Goal: Information Seeking & Learning: Learn about a topic

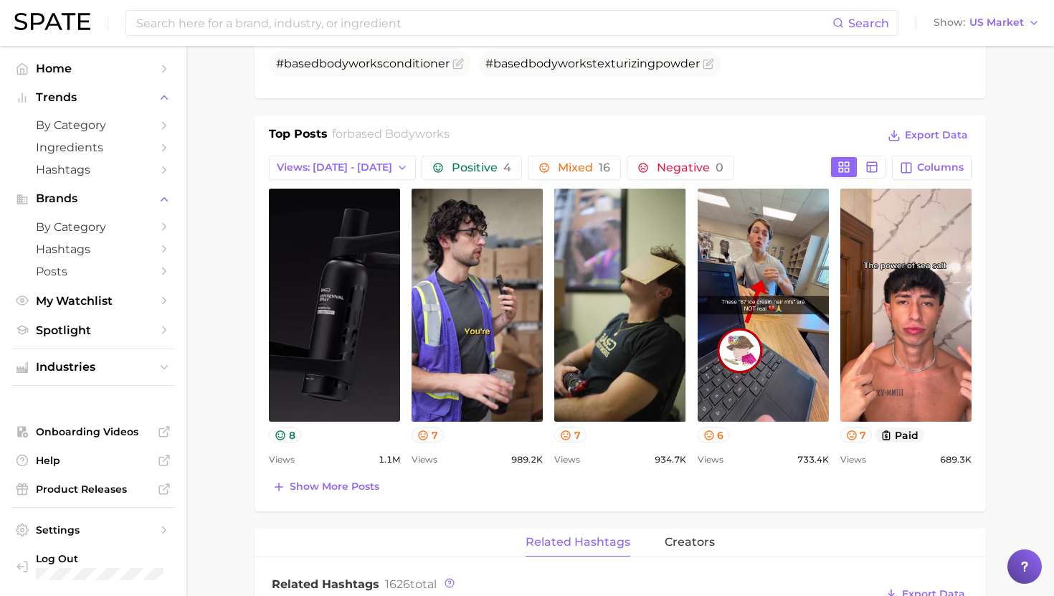
scroll to position [560, 0]
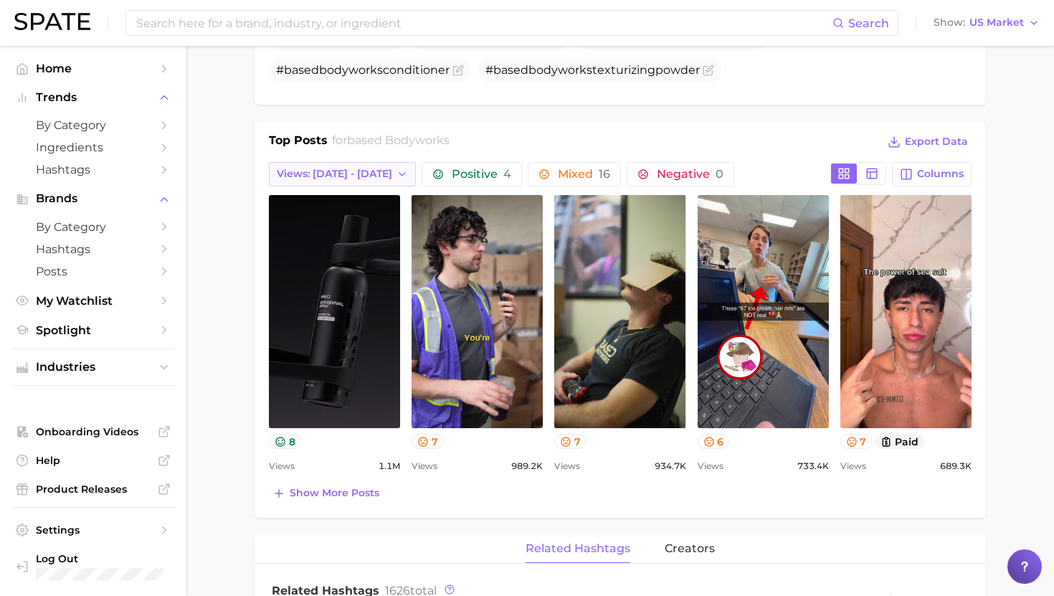
click at [366, 166] on button "Views: [DATE] - [DATE]" at bounding box center [342, 174] width 147 height 24
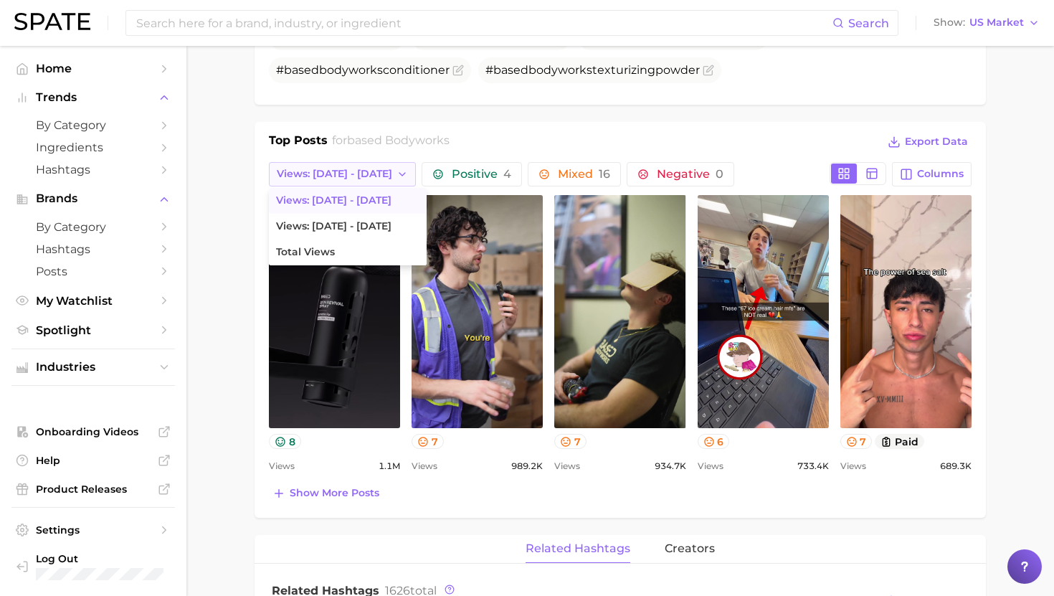
click at [361, 173] on span "Views: [DATE] - [DATE]" at bounding box center [334, 174] width 115 height 12
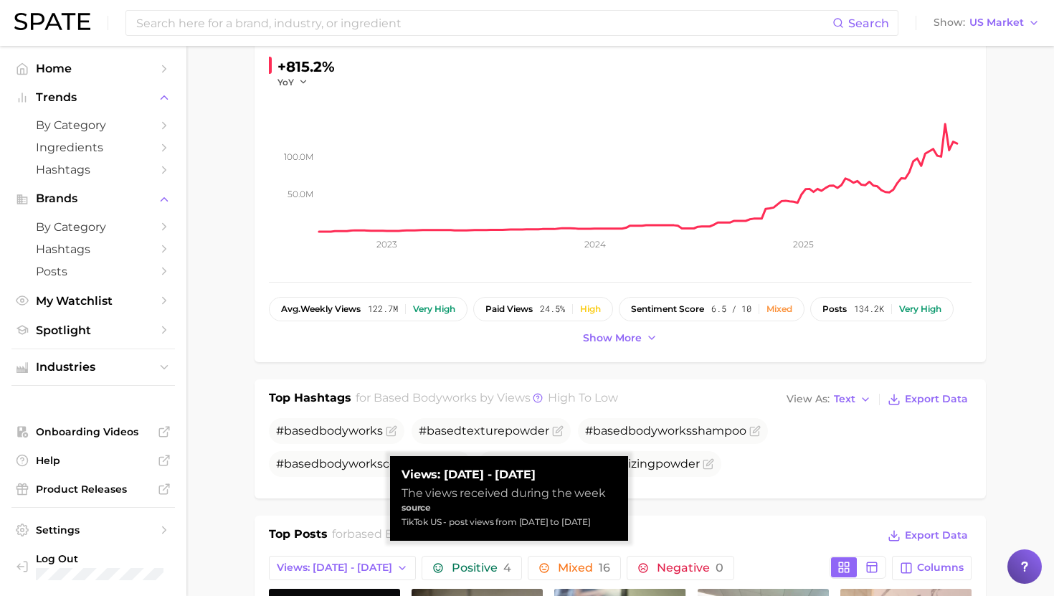
scroll to position [69, 0]
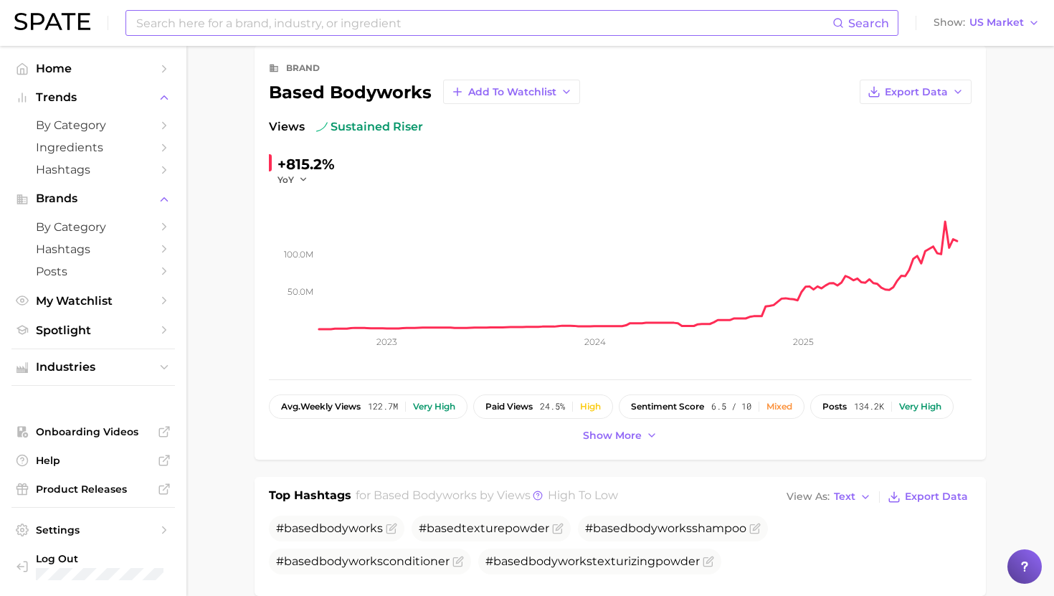
click at [346, 25] on input at bounding box center [484, 23] width 698 height 24
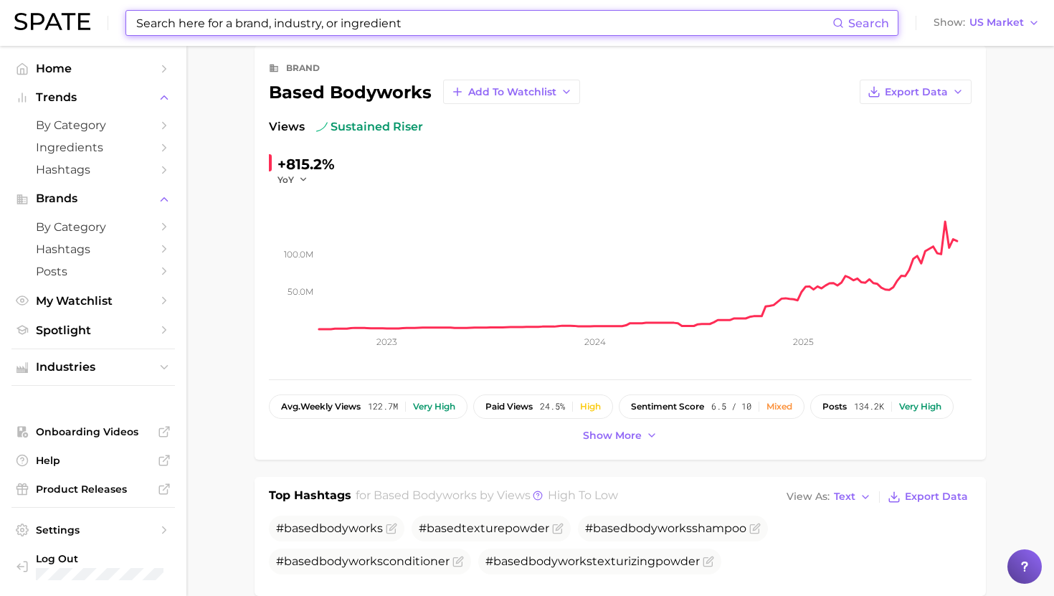
click at [356, 23] on input at bounding box center [484, 23] width 698 height 24
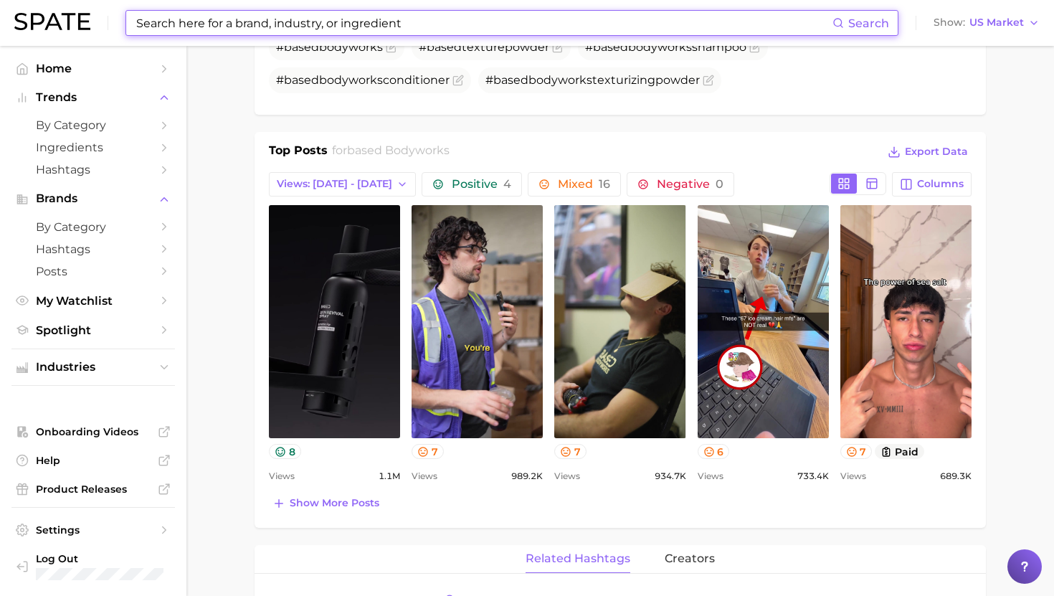
scroll to position [552, 0]
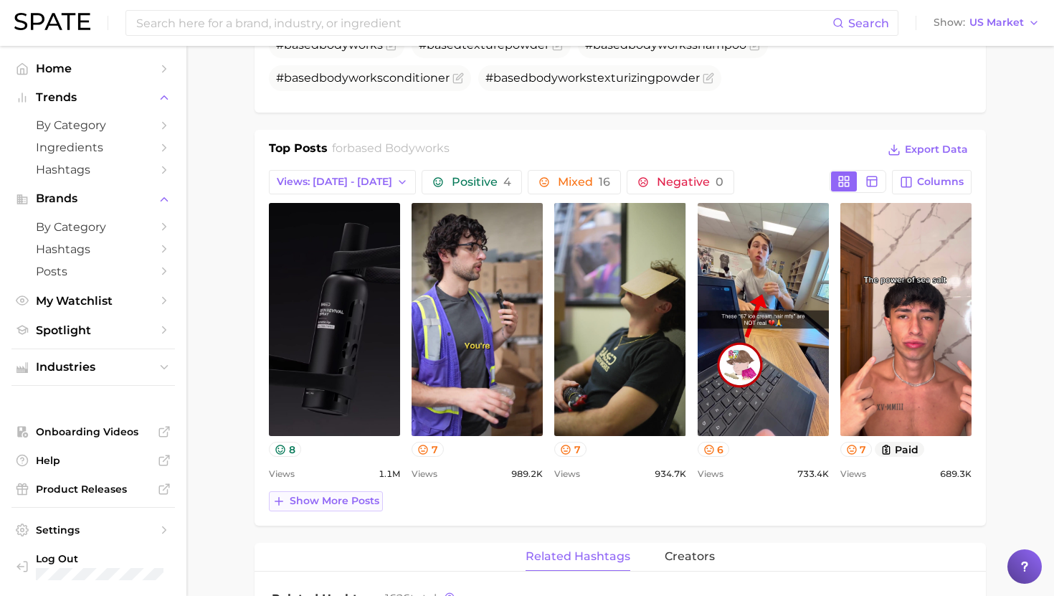
click at [312, 505] on span "Show more posts" at bounding box center [335, 501] width 90 height 12
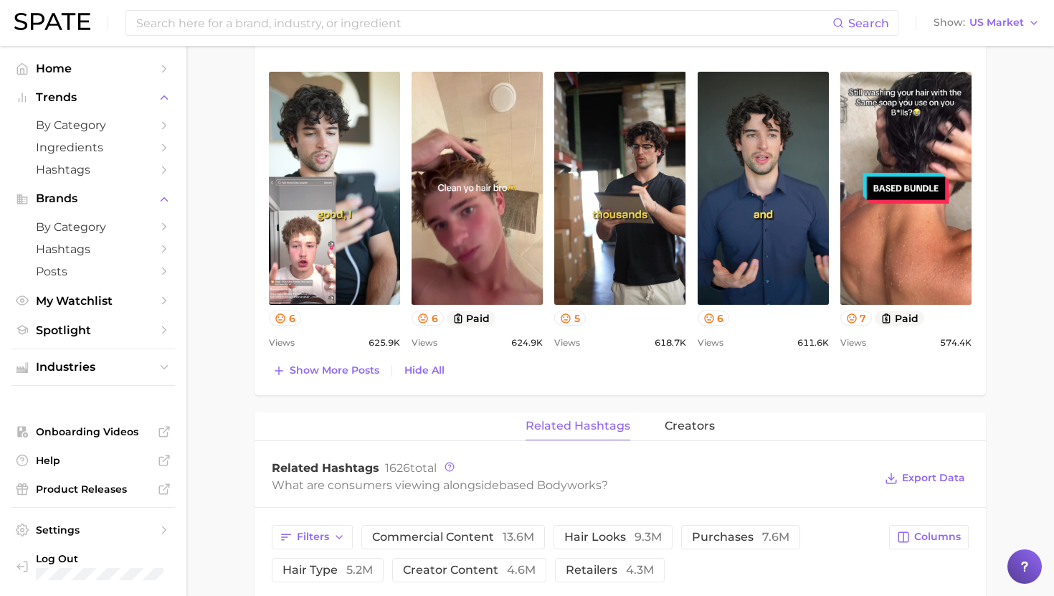
scroll to position [973, 0]
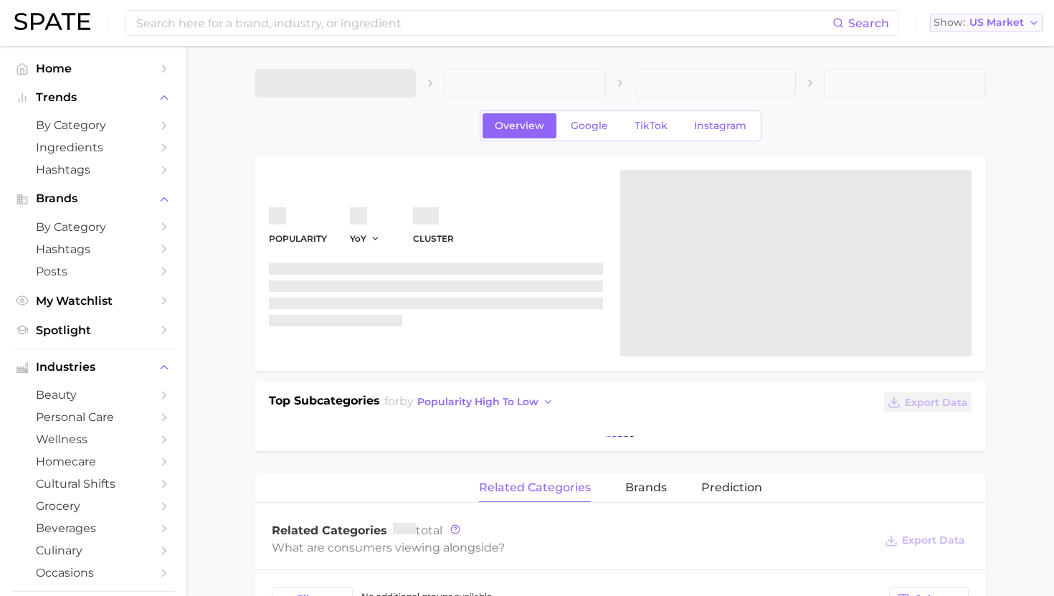
click at [1006, 23] on span "US Market" at bounding box center [997, 23] width 55 height 8
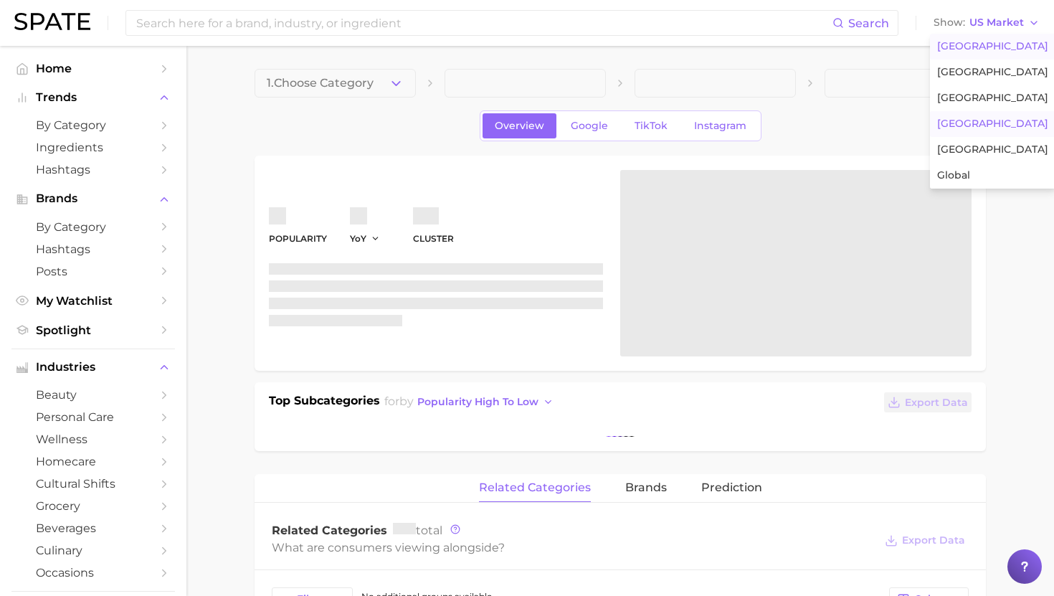
click at [975, 121] on span "South Korea" at bounding box center [992, 124] width 111 height 12
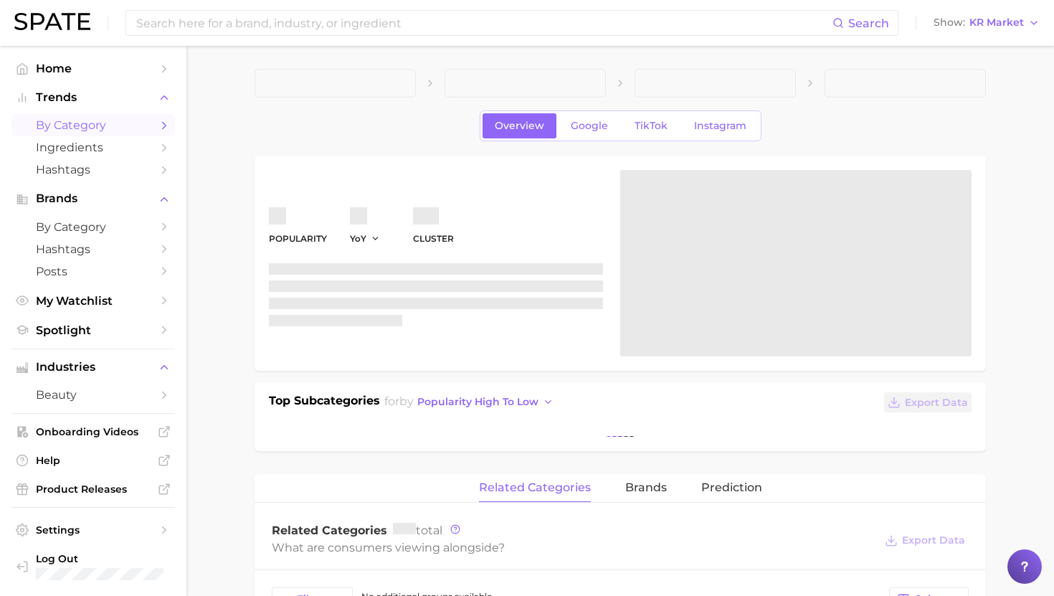
click at [82, 135] on link "by Category" at bounding box center [93, 125] width 164 height 22
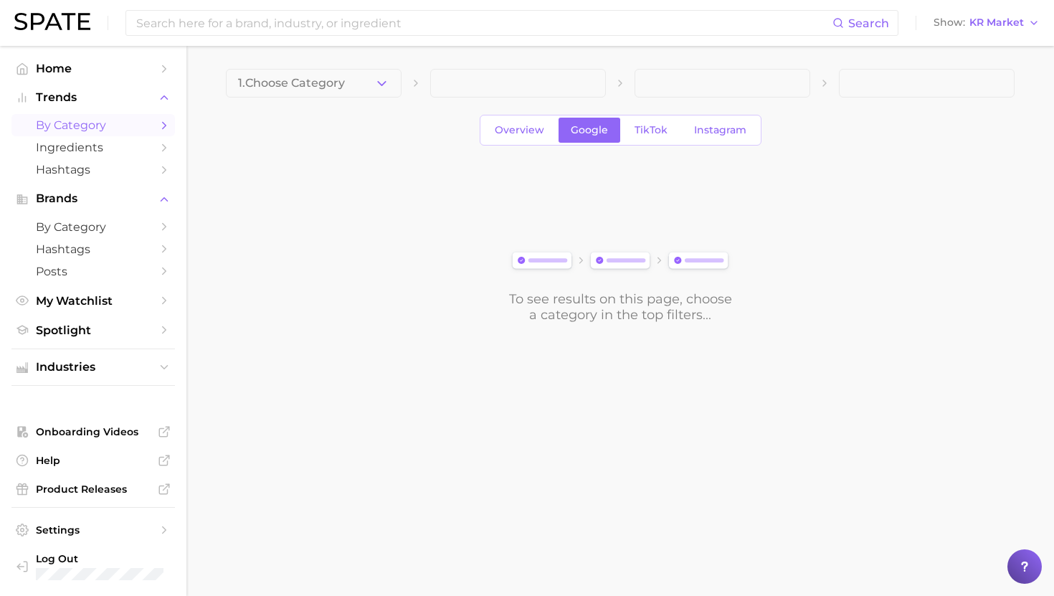
click at [272, 93] on button "1. Choose Category" at bounding box center [314, 83] width 176 height 29
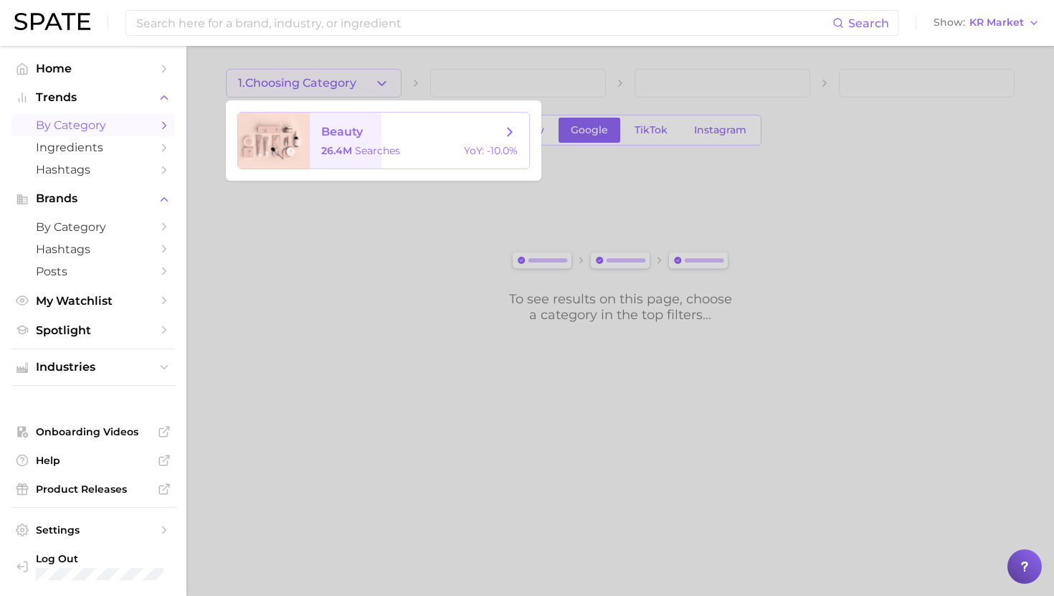
click at [354, 123] on span "beauty 26.4m searches YoY : -10.0%" at bounding box center [419, 141] width 219 height 56
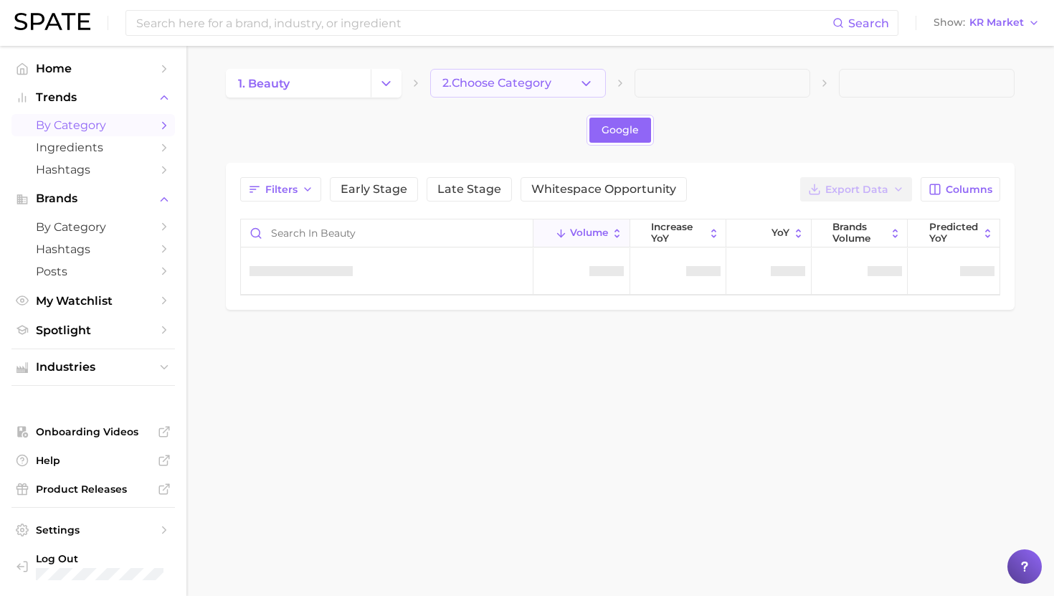
click at [534, 92] on button "2. Choose Category" at bounding box center [518, 83] width 176 height 29
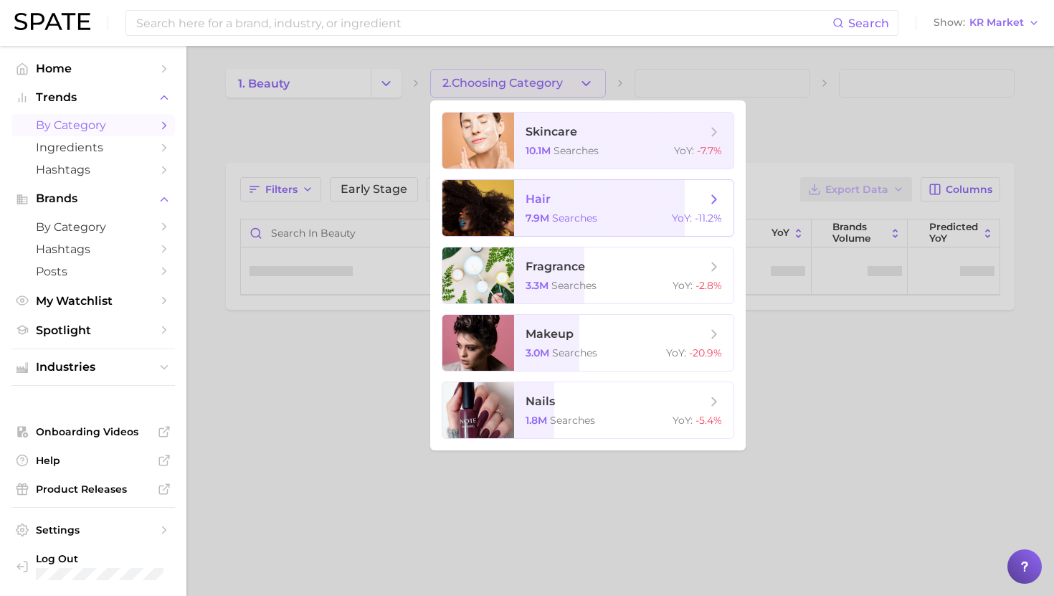
click at [544, 210] on span "hair 7.9m searches YoY : -11.2%" at bounding box center [623, 208] width 219 height 56
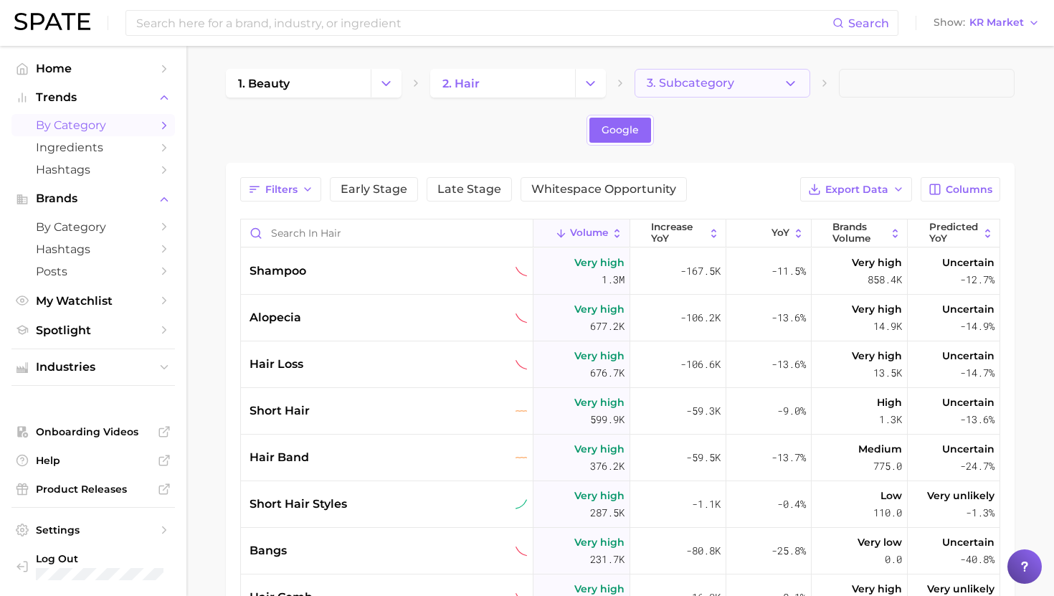
click at [708, 87] on span "3. Subcategory" at bounding box center [691, 83] width 88 height 13
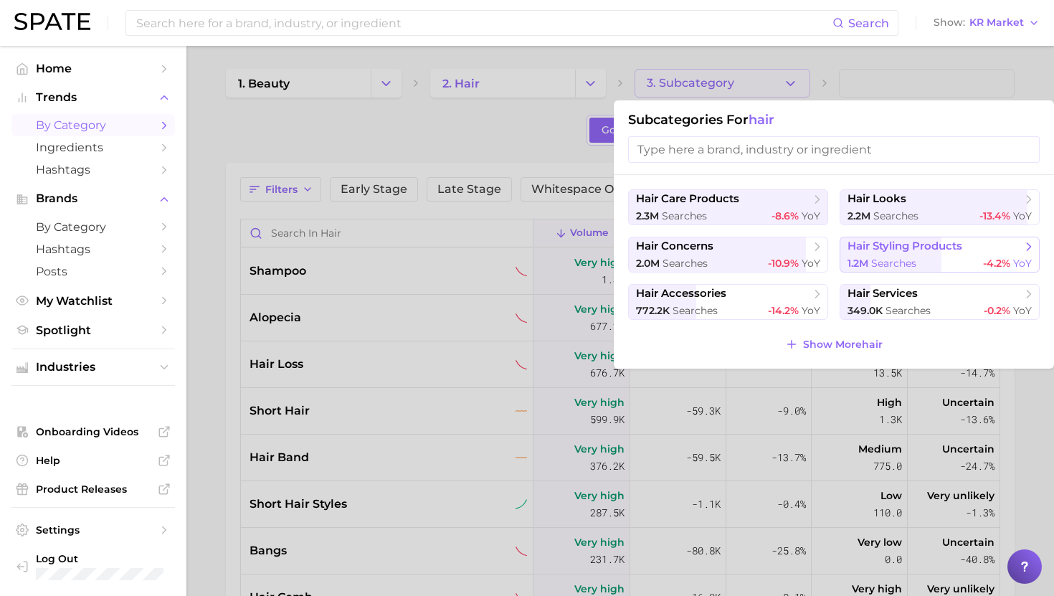
click at [891, 257] on span "searches" at bounding box center [893, 263] width 45 height 13
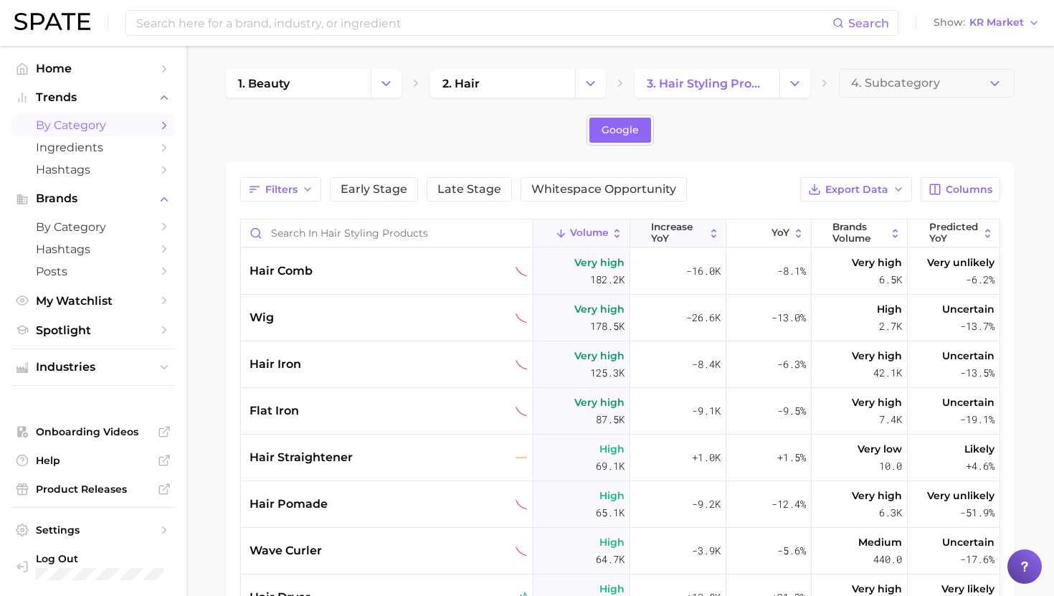
click at [686, 227] on span "increase YoY" at bounding box center [677, 233] width 53 height 22
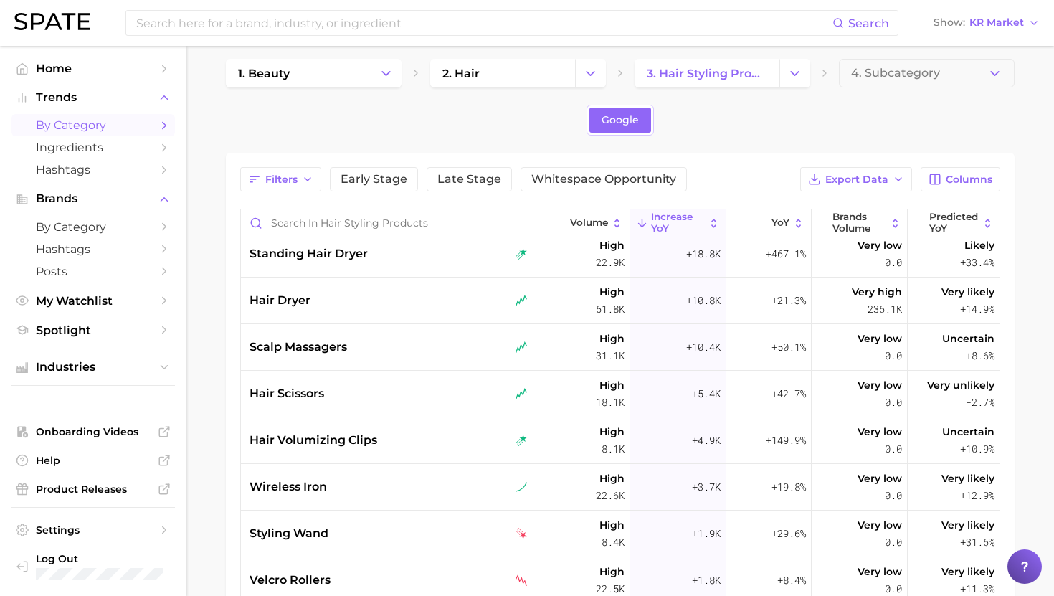
scroll to position [11, 0]
click at [386, 223] on input "Search in hair styling products" at bounding box center [387, 222] width 292 height 27
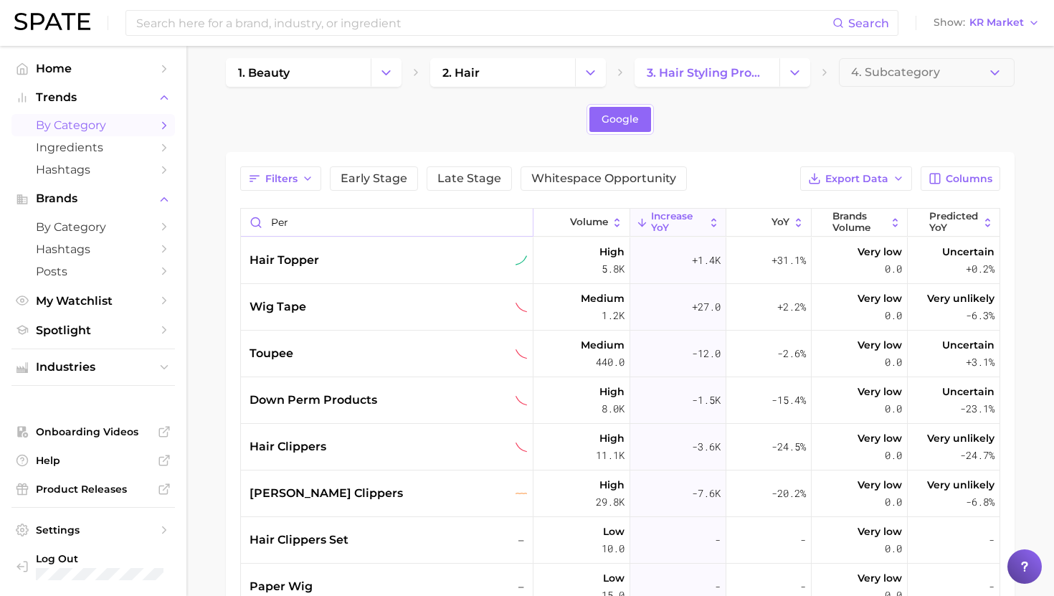
type input "perm"
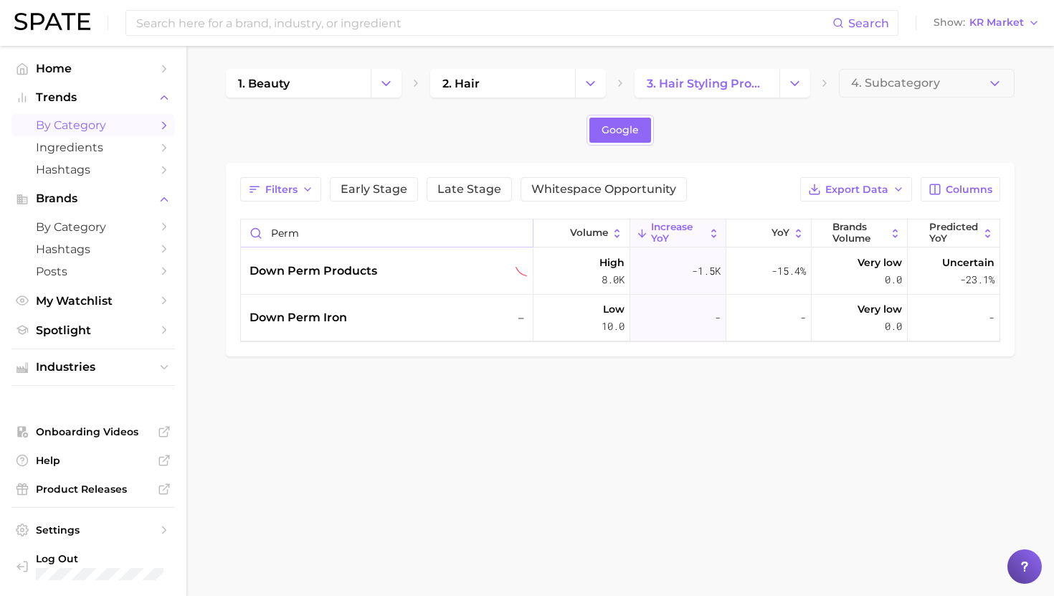
click at [516, 235] on input "perm" at bounding box center [387, 232] width 292 height 27
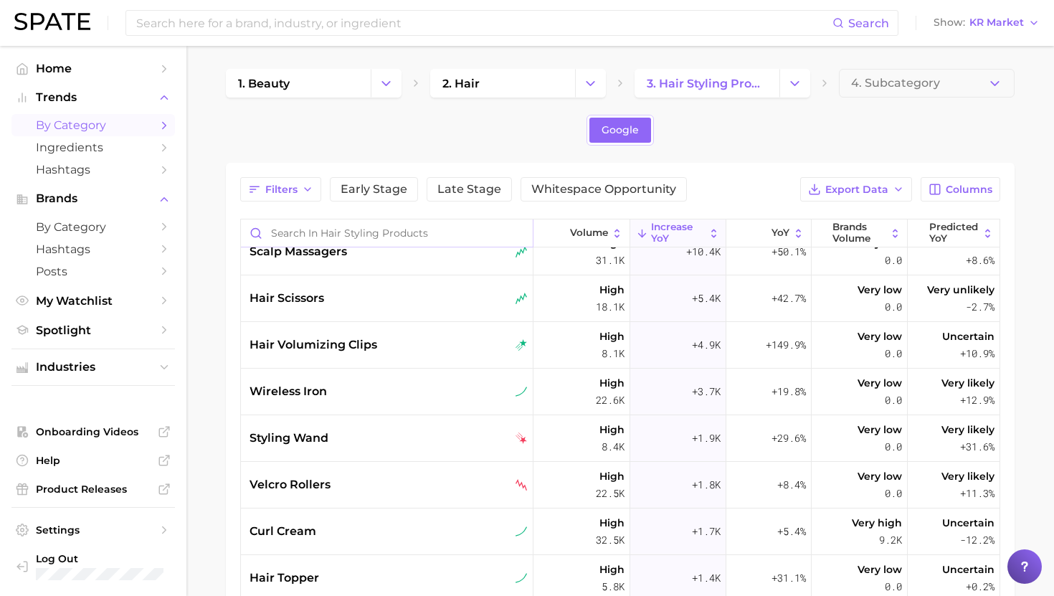
scroll to position [113, 0]
click at [370, 24] on input at bounding box center [484, 23] width 698 height 24
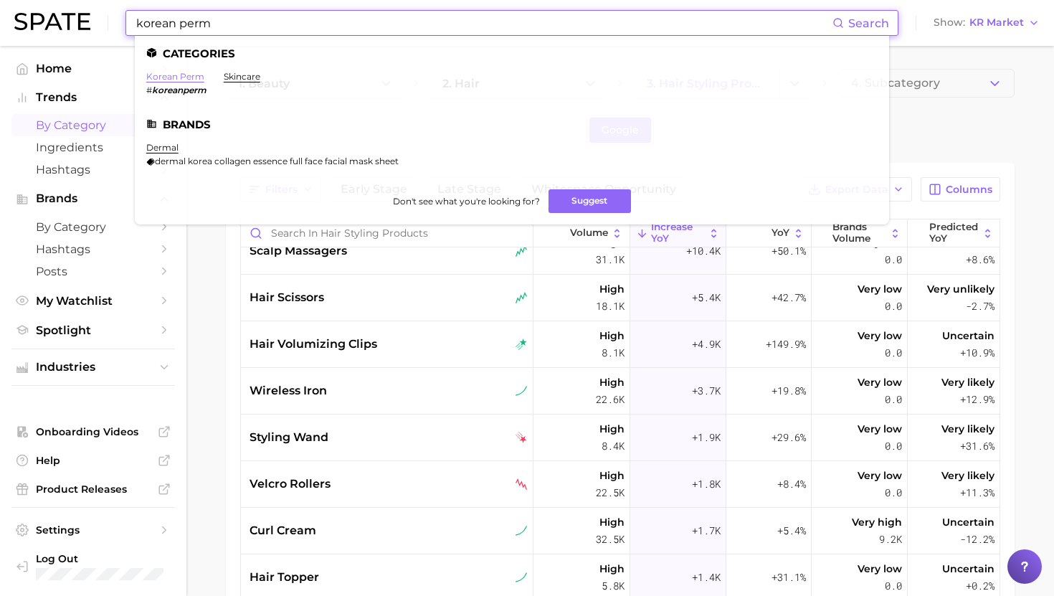
type input "korean perm"
click at [186, 75] on link "korean perm" at bounding box center [175, 76] width 58 height 11
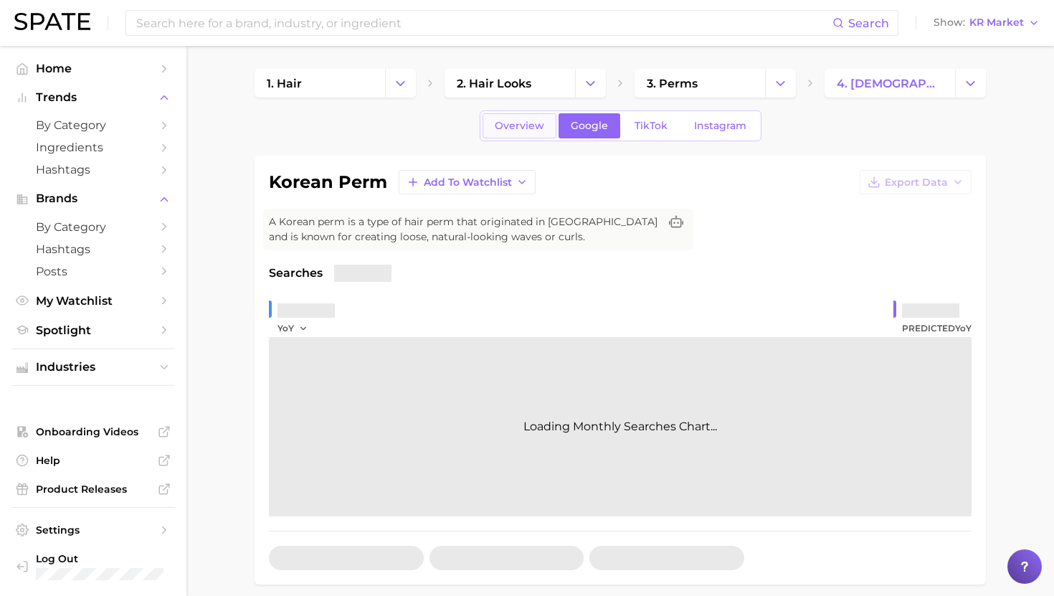
click at [519, 117] on link "Overview" at bounding box center [520, 125] width 74 height 25
click at [529, 120] on span "Overview" at bounding box center [519, 126] width 49 height 12
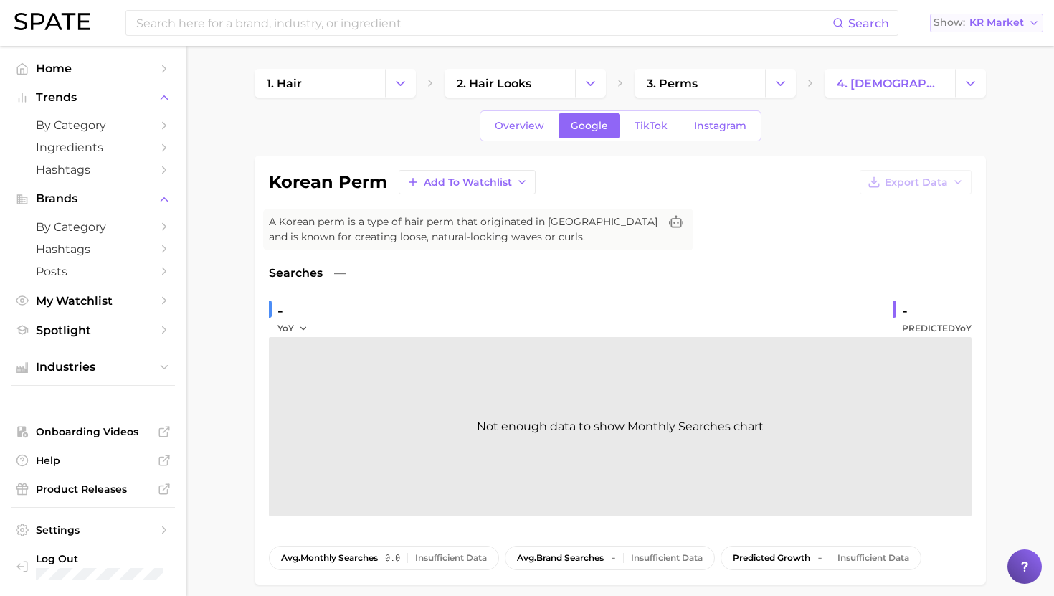
click at [990, 29] on button "Show KR Market" at bounding box center [986, 23] width 113 height 19
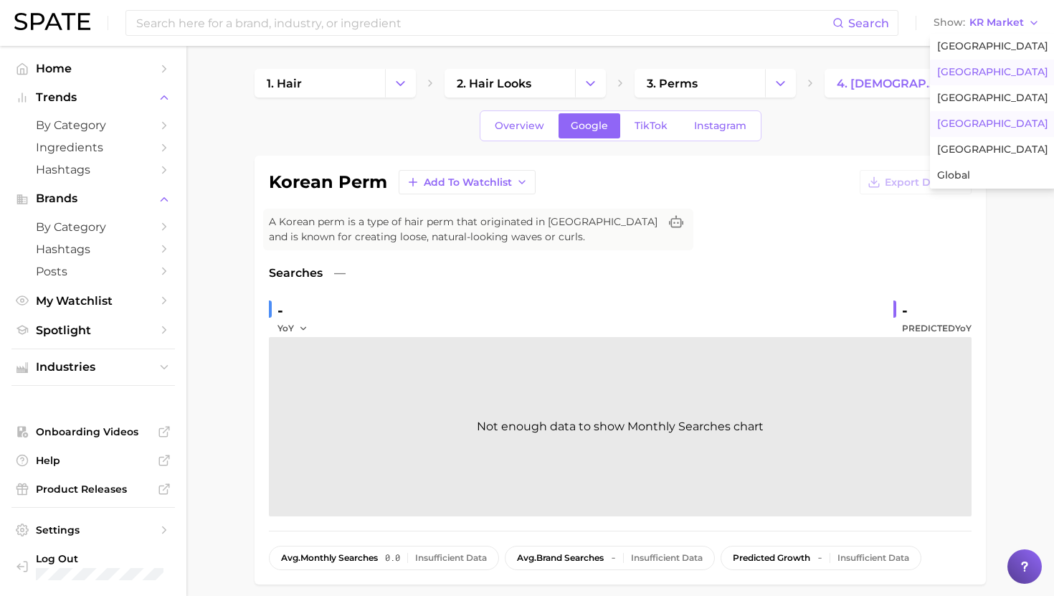
click at [988, 66] on span "United Kingdom" at bounding box center [992, 72] width 111 height 12
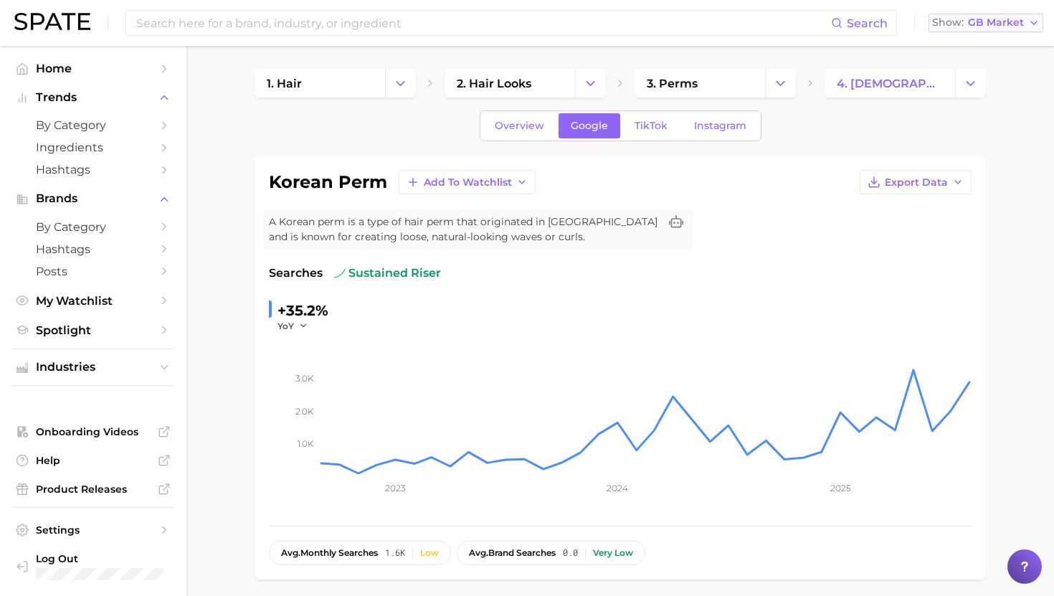
click at [989, 19] on span "GB Market" at bounding box center [996, 23] width 56 height 8
click at [523, 118] on link "Overview" at bounding box center [520, 125] width 74 height 25
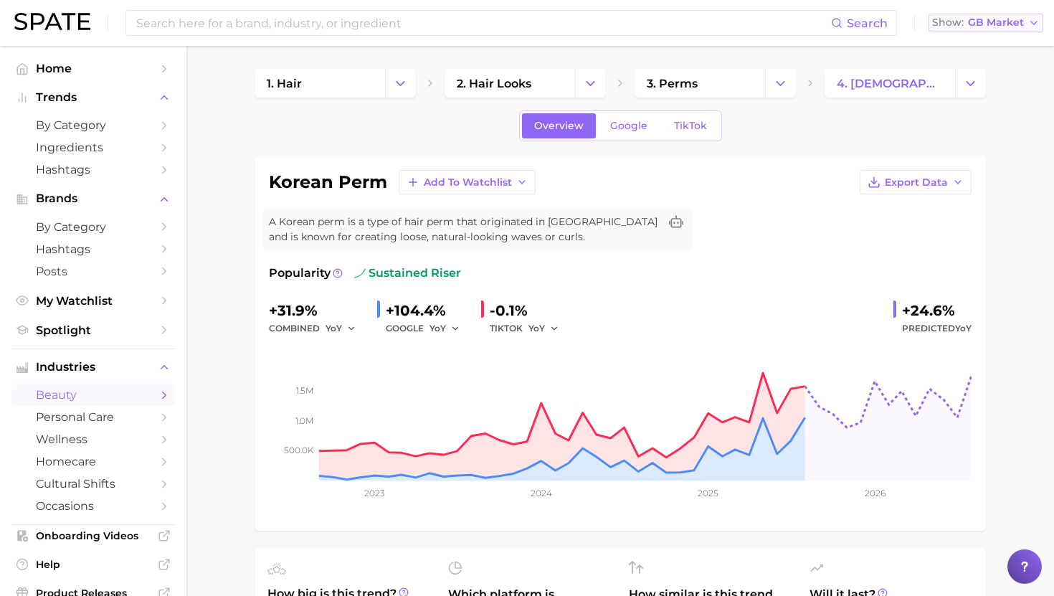
click at [989, 24] on span "GB Market" at bounding box center [996, 23] width 56 height 8
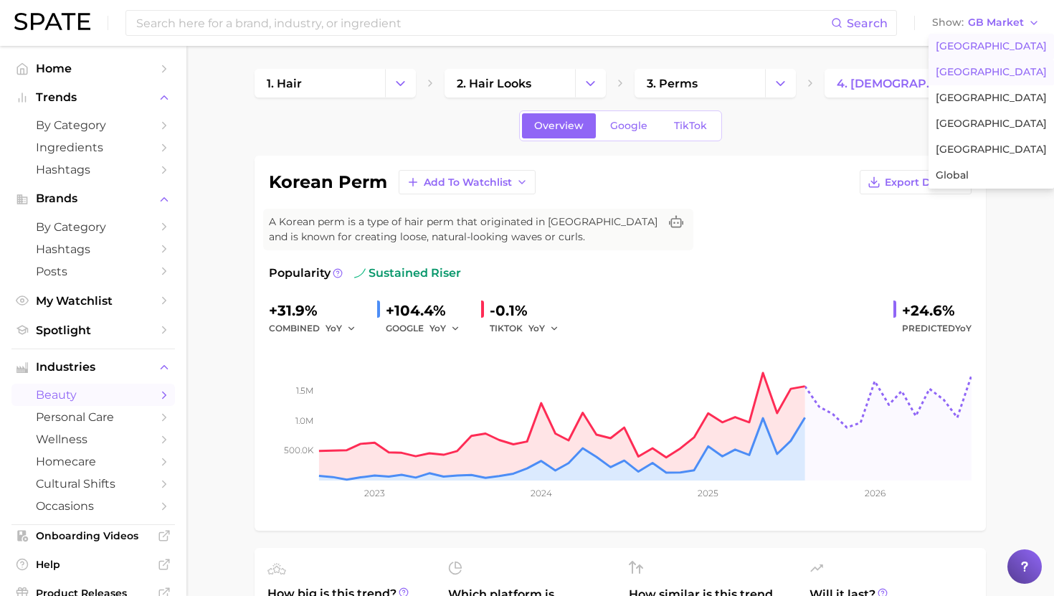
click at [976, 47] on span "United States" at bounding box center [991, 46] width 111 height 12
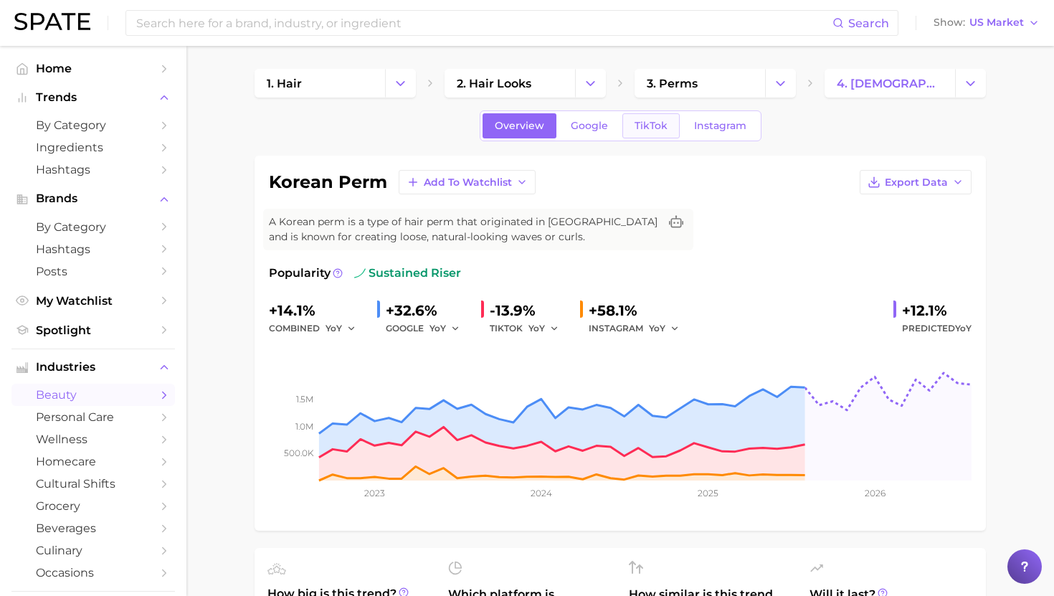
click at [646, 123] on span "TikTok" at bounding box center [651, 126] width 33 height 12
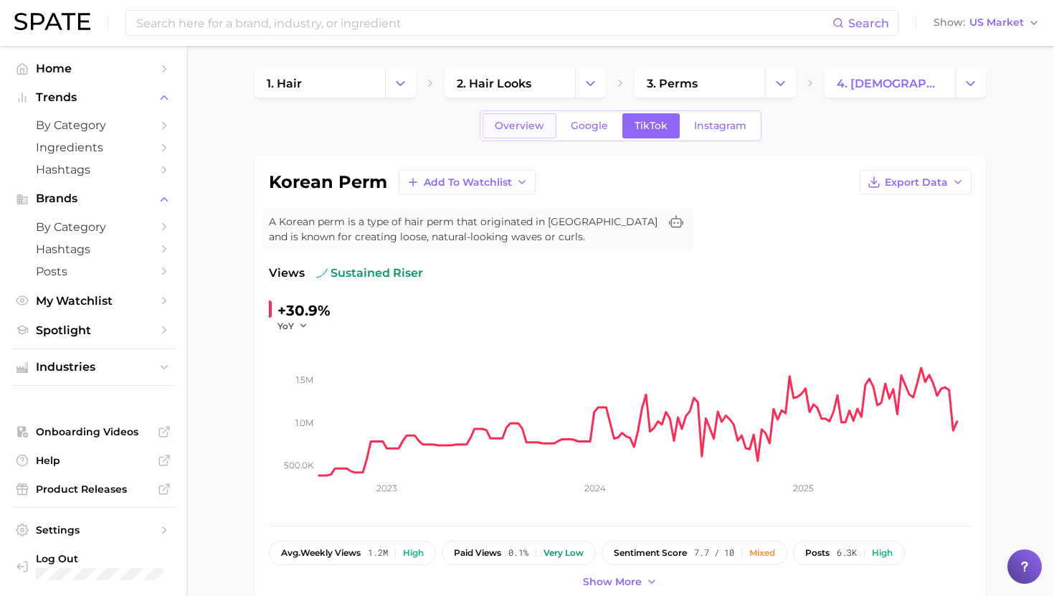
click at [514, 127] on span "Overview" at bounding box center [519, 126] width 49 height 12
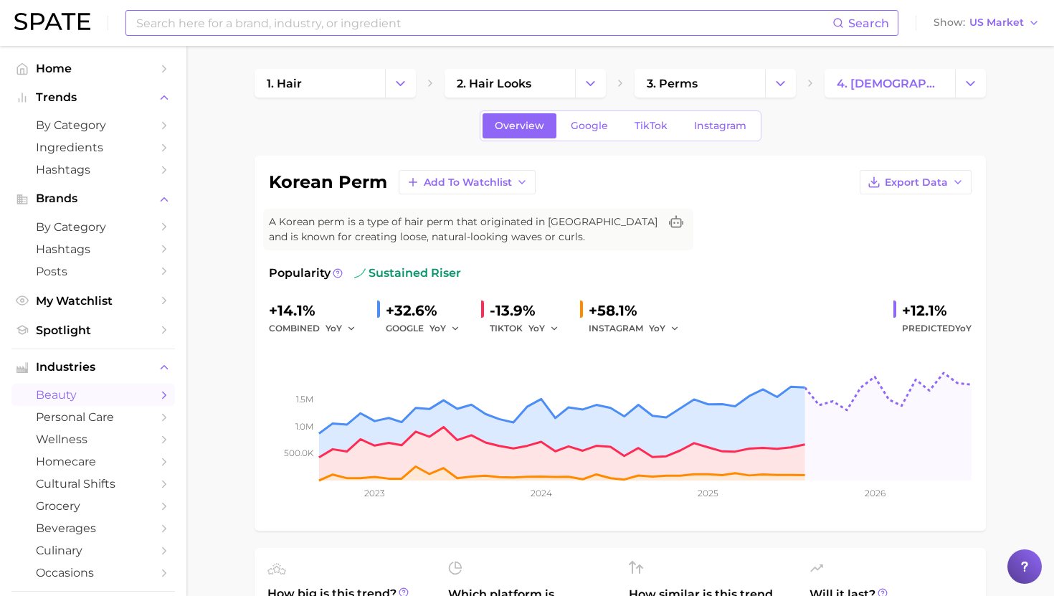
click at [770, 29] on input at bounding box center [484, 23] width 698 height 24
click at [993, 30] on button "Show US Market" at bounding box center [986, 23] width 113 height 19
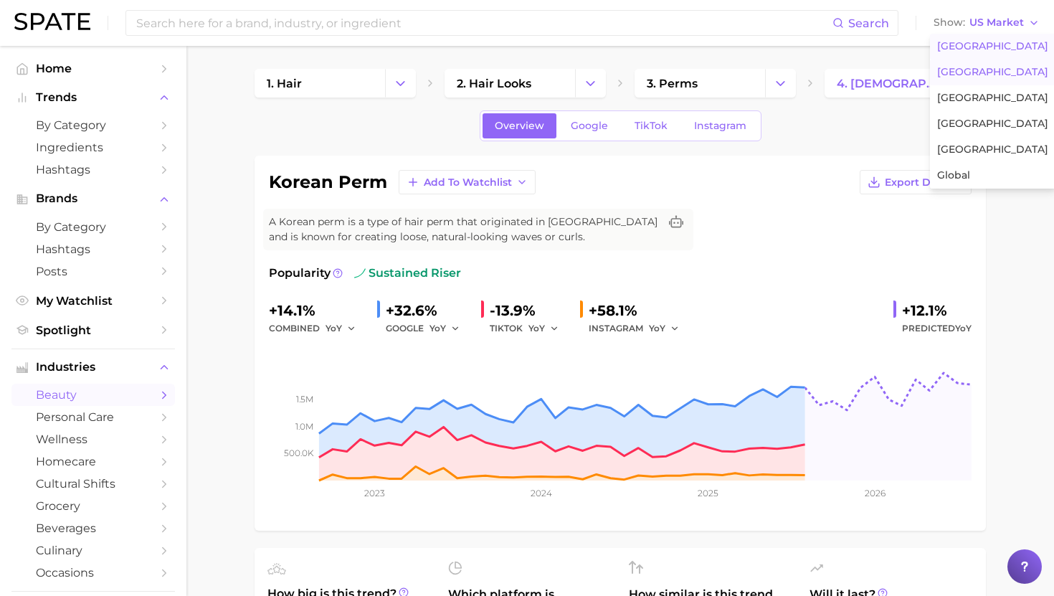
click at [978, 67] on span "United Kingdom" at bounding box center [992, 72] width 111 height 12
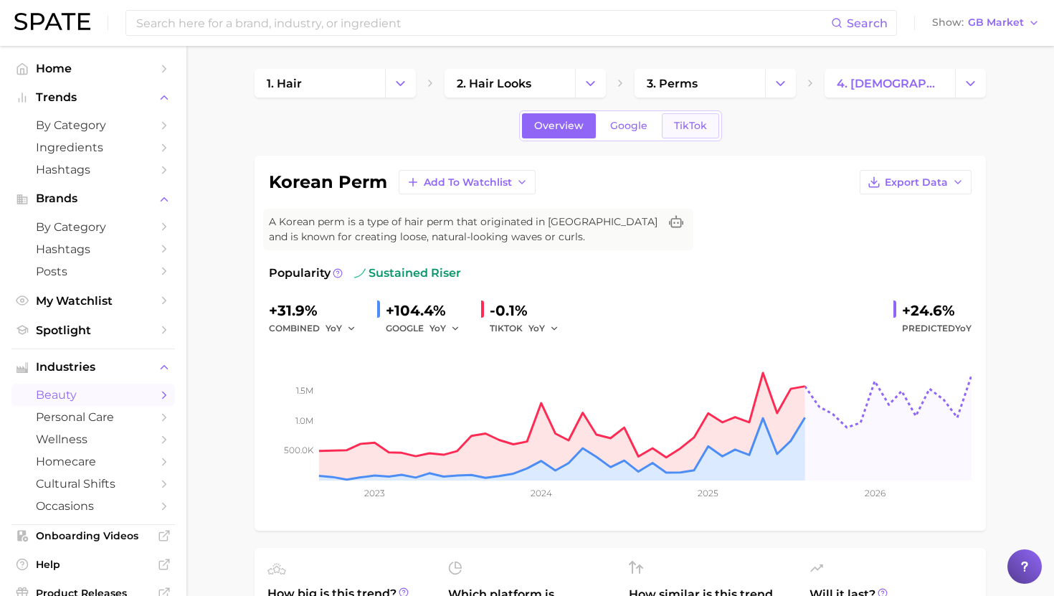
click at [694, 123] on span "TikTok" at bounding box center [690, 126] width 33 height 12
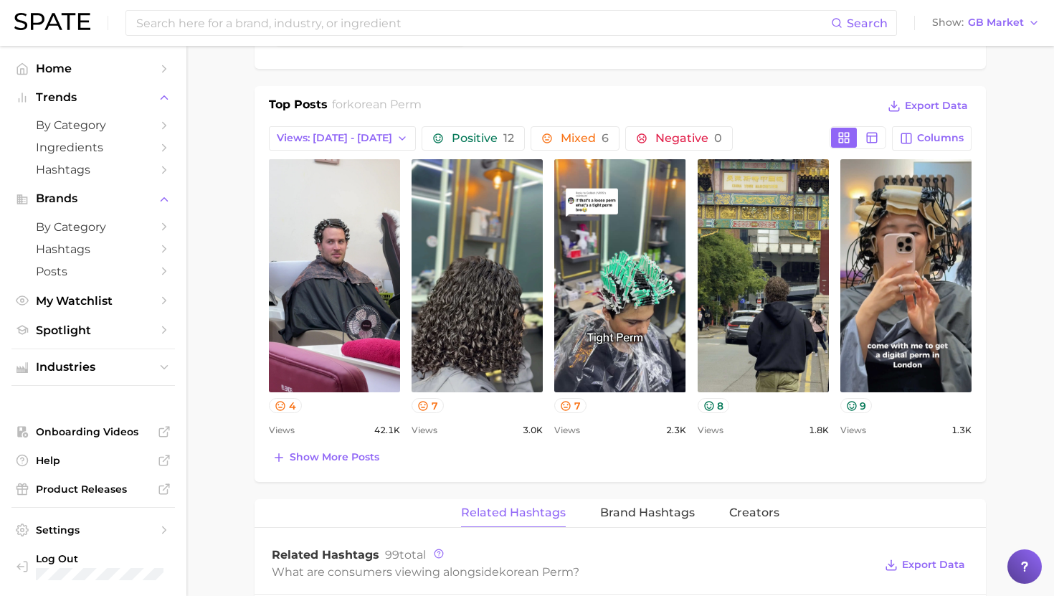
scroll to position [641, 0]
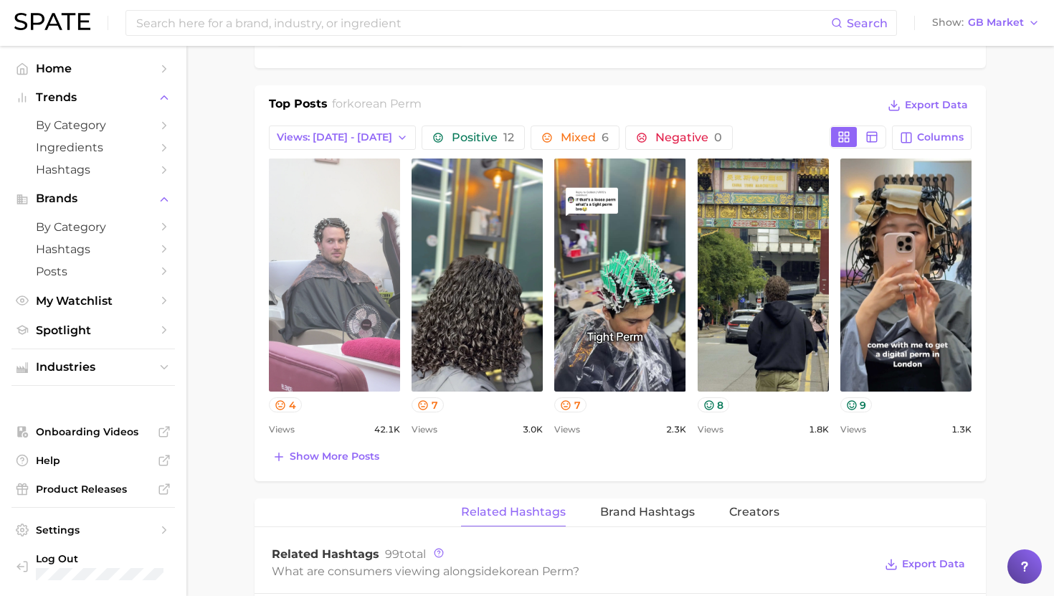
click at [289, 211] on link "view post on TikTok" at bounding box center [334, 275] width 131 height 233
click at [330, 313] on link "view post on TikTok" at bounding box center [334, 275] width 131 height 233
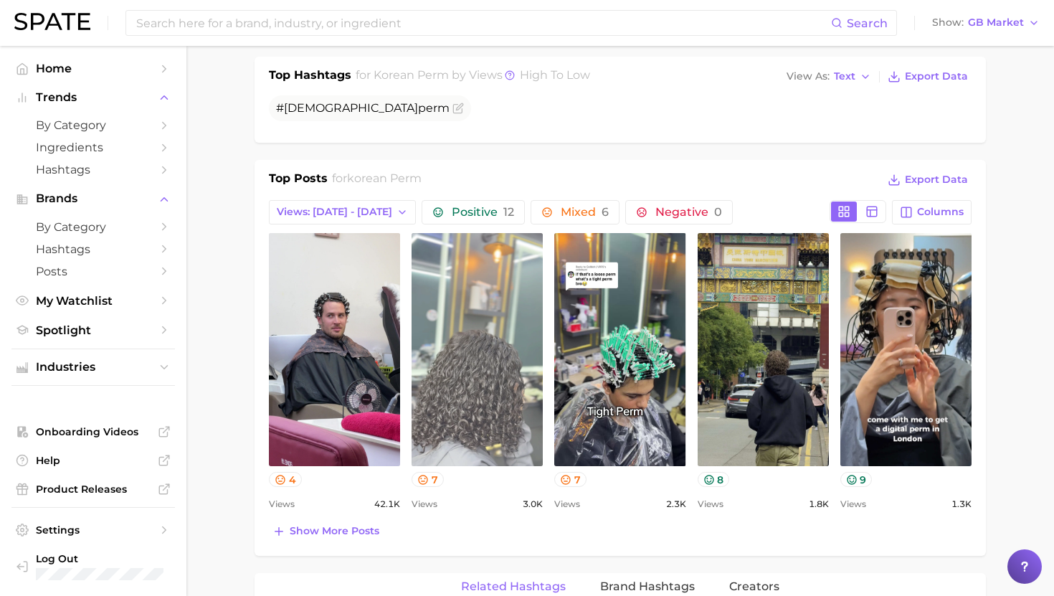
scroll to position [561, 0]
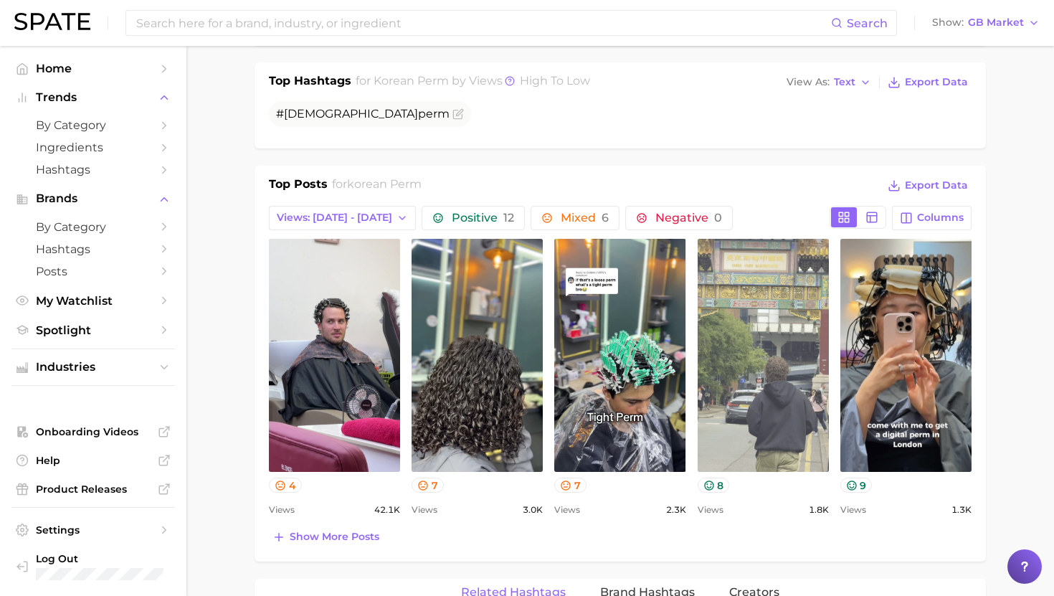
click at [784, 352] on link "view post on TikTok" at bounding box center [763, 355] width 131 height 233
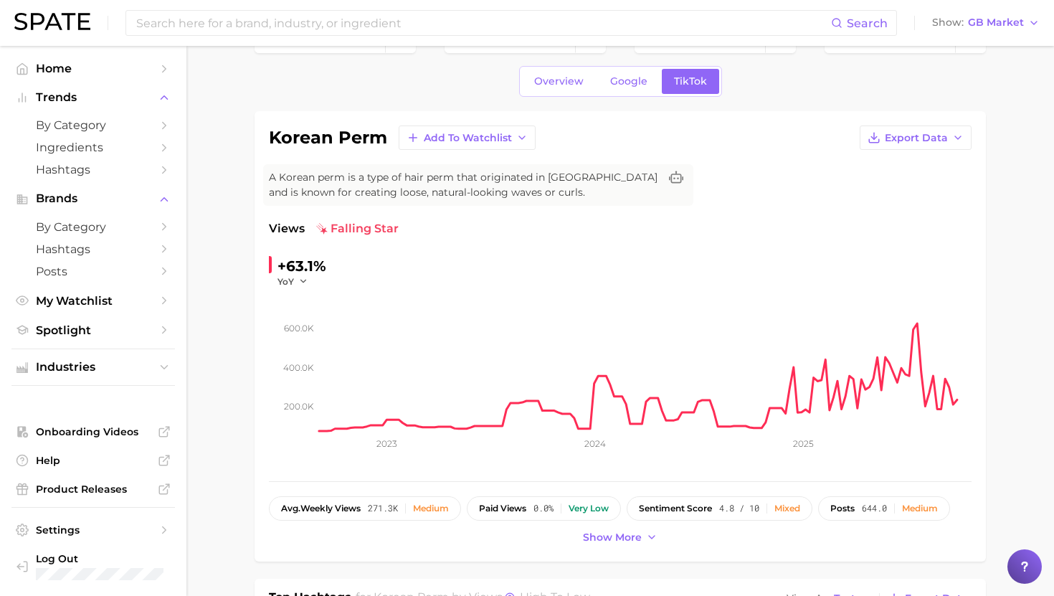
scroll to position [30, 0]
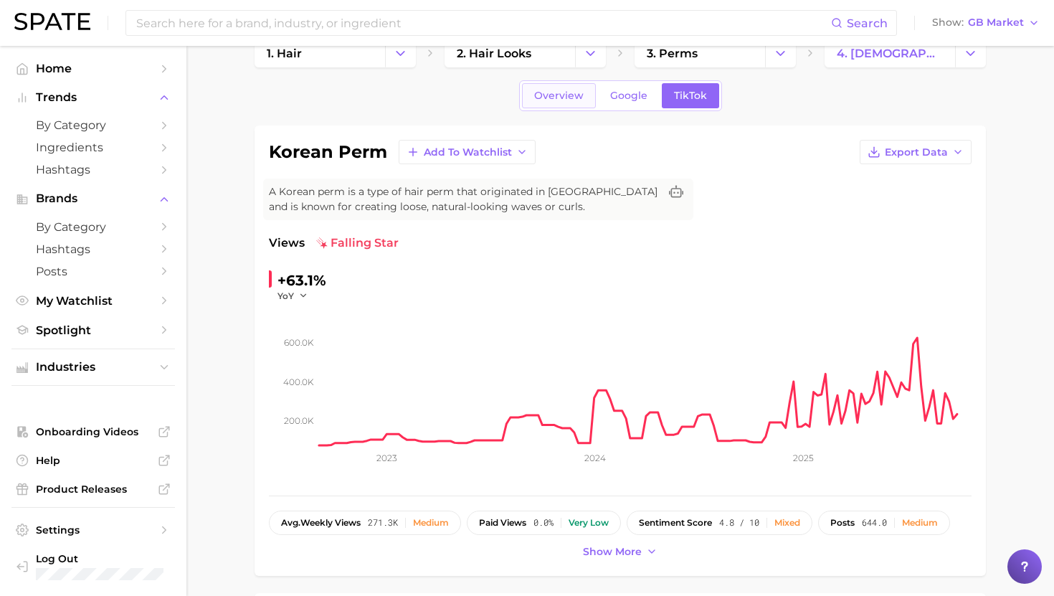
click at [555, 98] on span "Overview" at bounding box center [558, 96] width 49 height 12
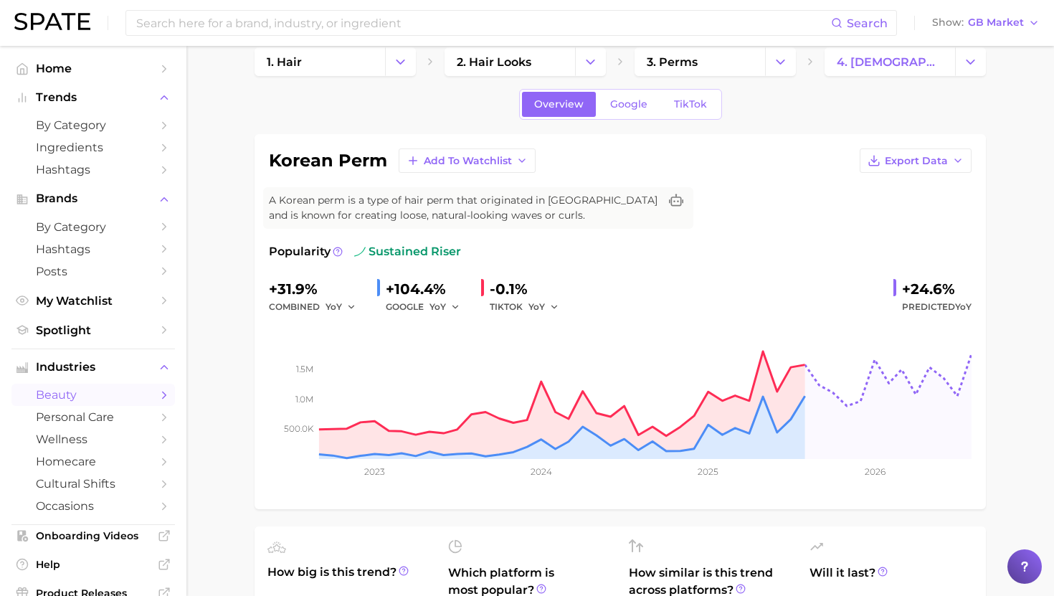
scroll to position [20, 0]
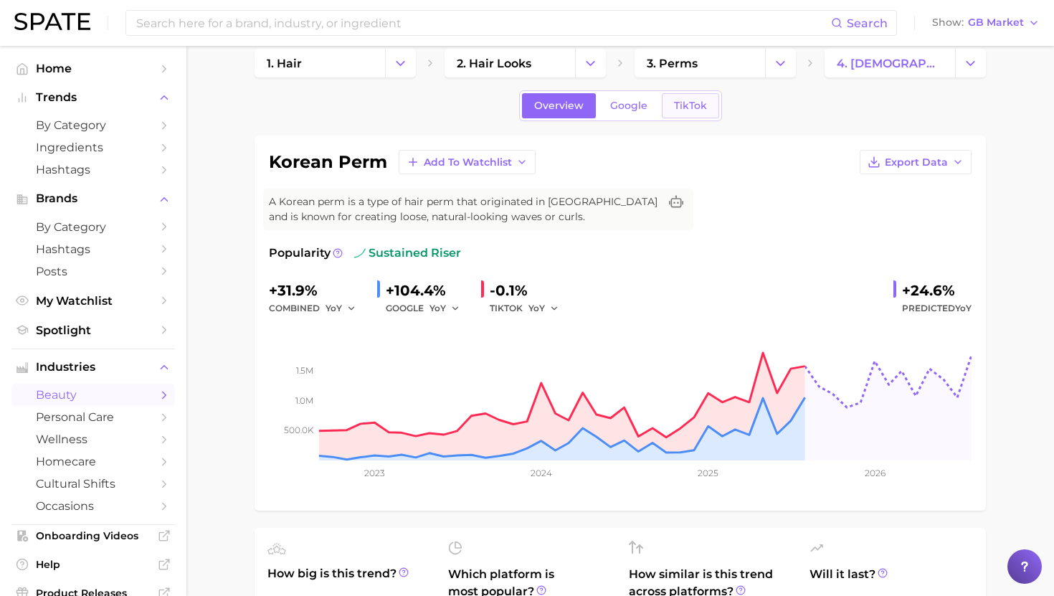
click at [699, 95] on link "TikTok" at bounding box center [690, 105] width 57 height 25
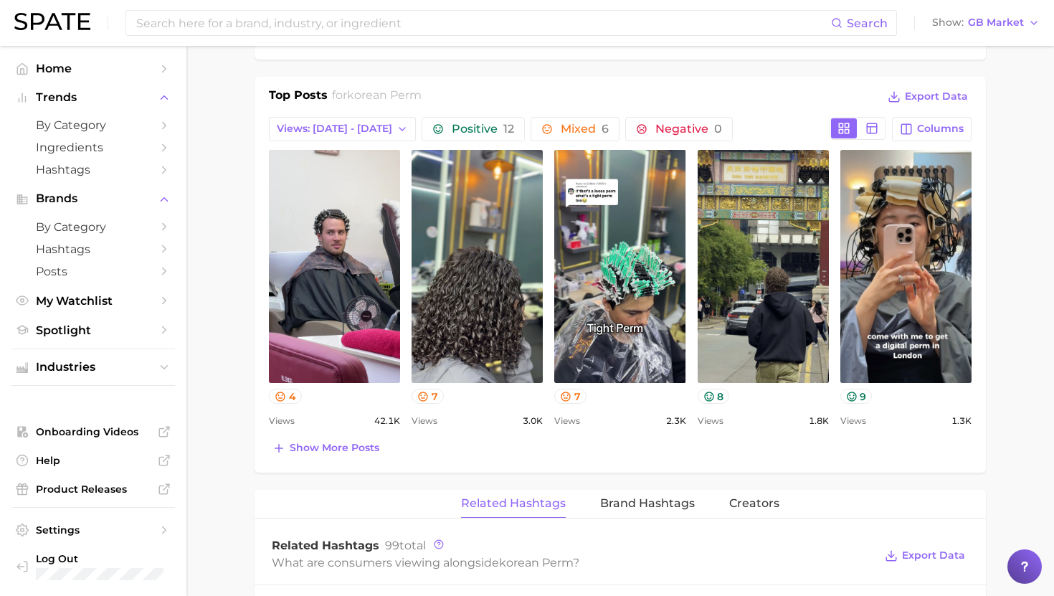
scroll to position [656, 0]
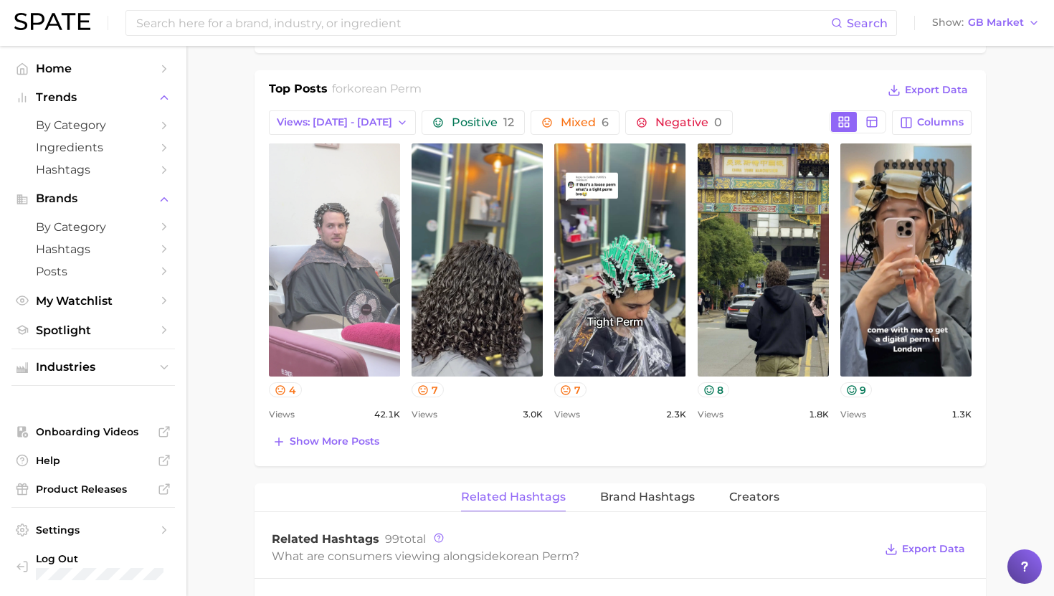
click at [364, 321] on link "view post on TikTok" at bounding box center [334, 259] width 131 height 233
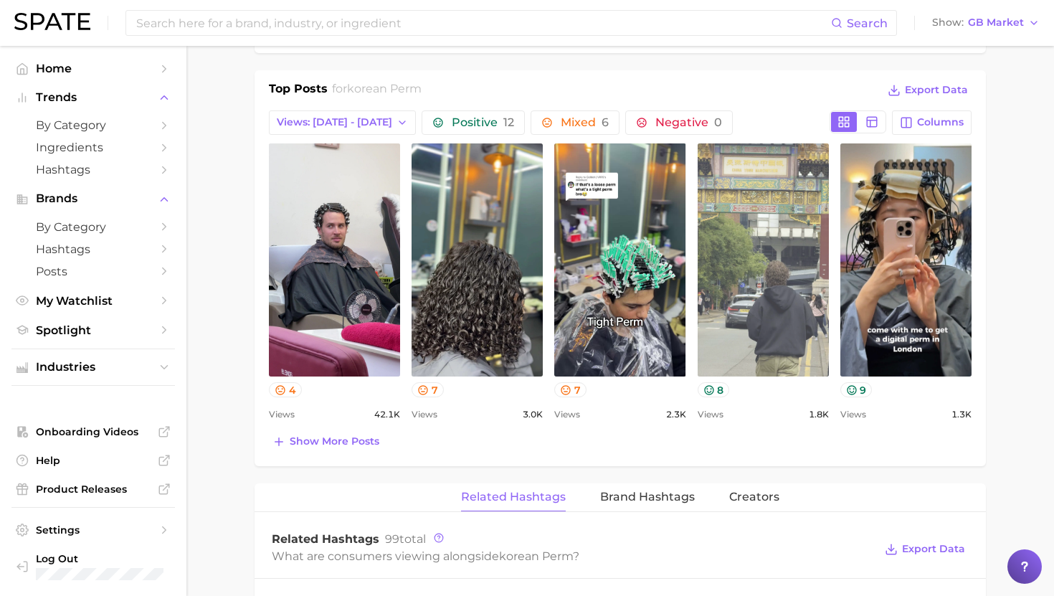
click at [761, 249] on link "view post on TikTok" at bounding box center [763, 259] width 131 height 233
click at [734, 269] on link "view post on TikTok" at bounding box center [763, 259] width 131 height 233
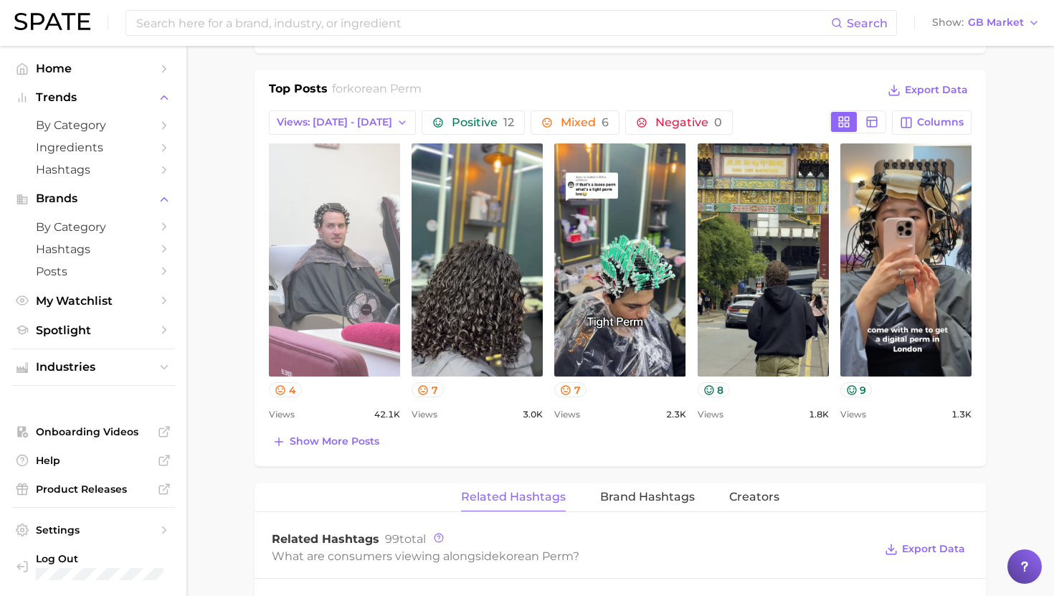
click at [357, 225] on link "view post on TikTok" at bounding box center [334, 259] width 131 height 233
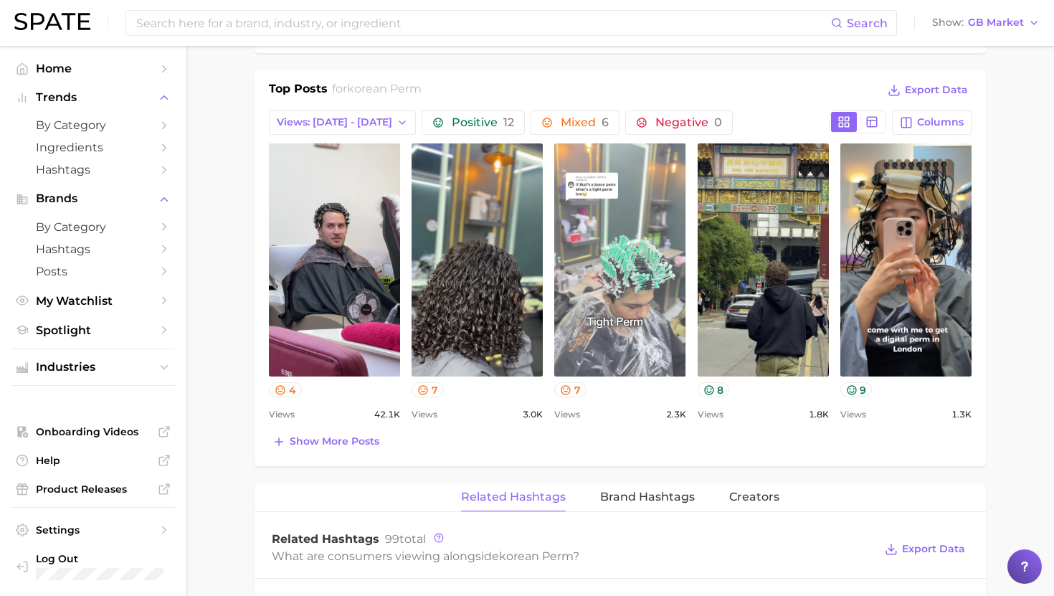
click at [605, 290] on link "view post on TikTok" at bounding box center [619, 259] width 131 height 233
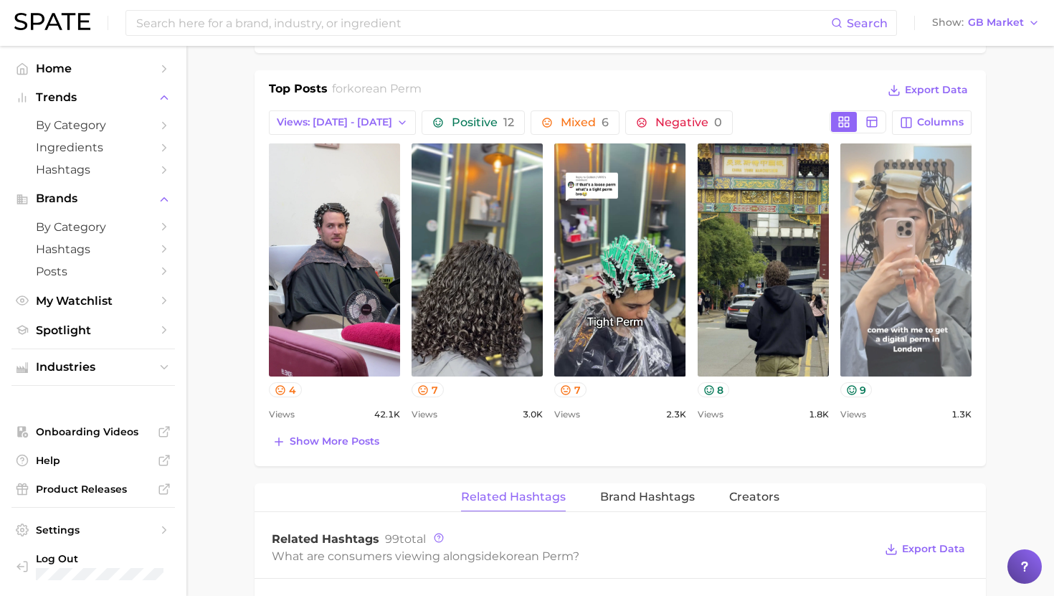
click at [891, 234] on link "view post on TikTok" at bounding box center [906, 259] width 131 height 233
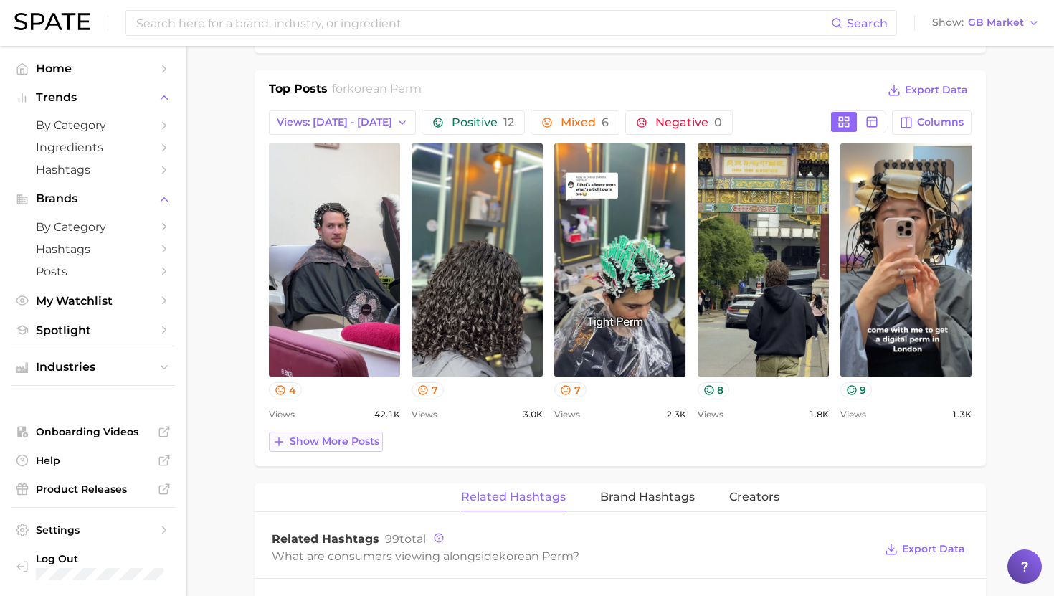
click at [340, 440] on span "Show more posts" at bounding box center [335, 441] width 90 height 12
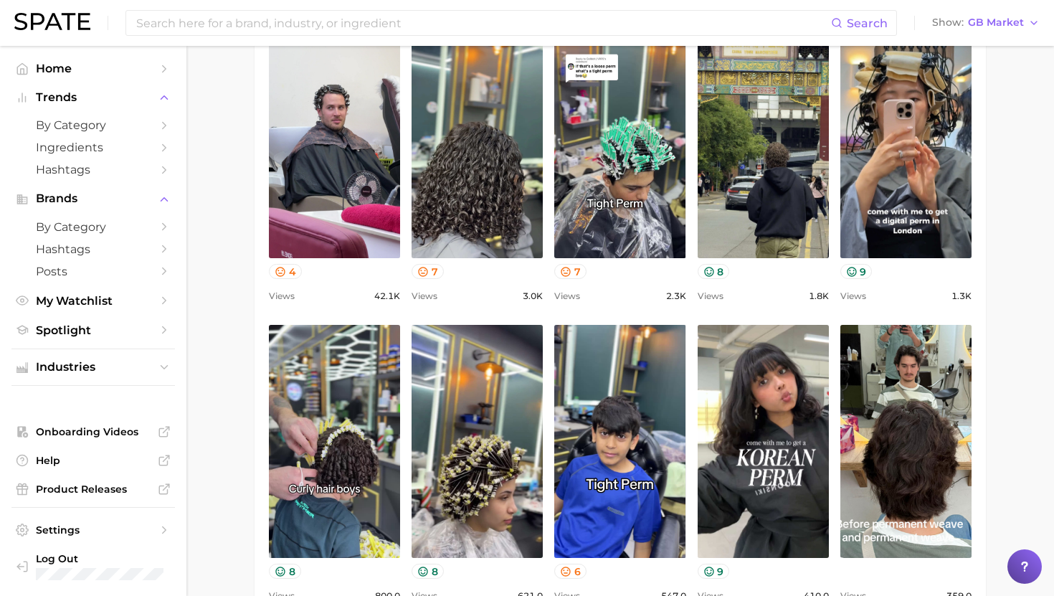
scroll to position [658, 0]
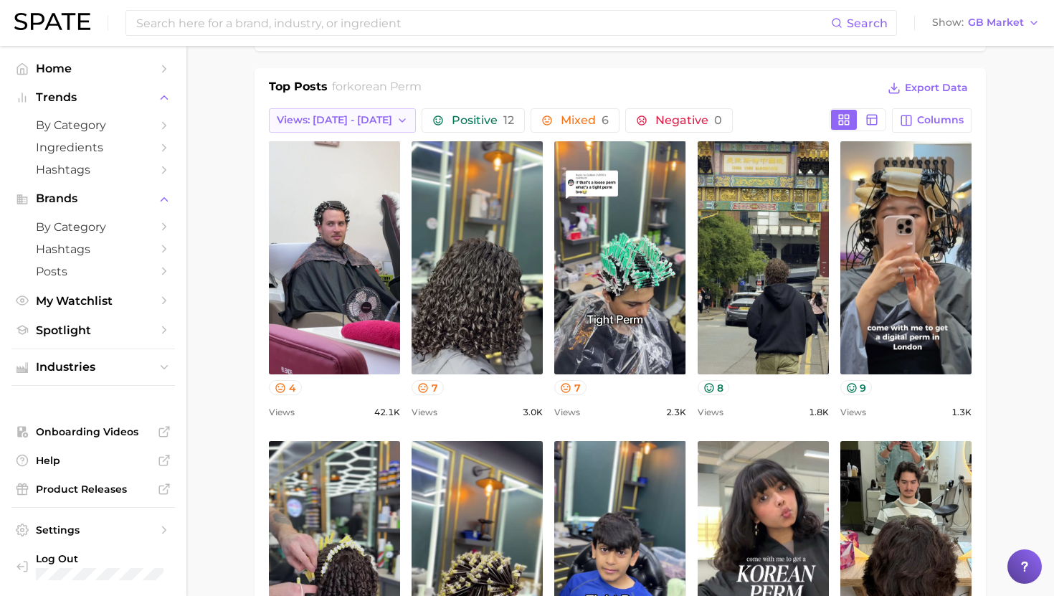
click at [379, 131] on button "Views: [DATE] - [DATE]" at bounding box center [342, 120] width 147 height 24
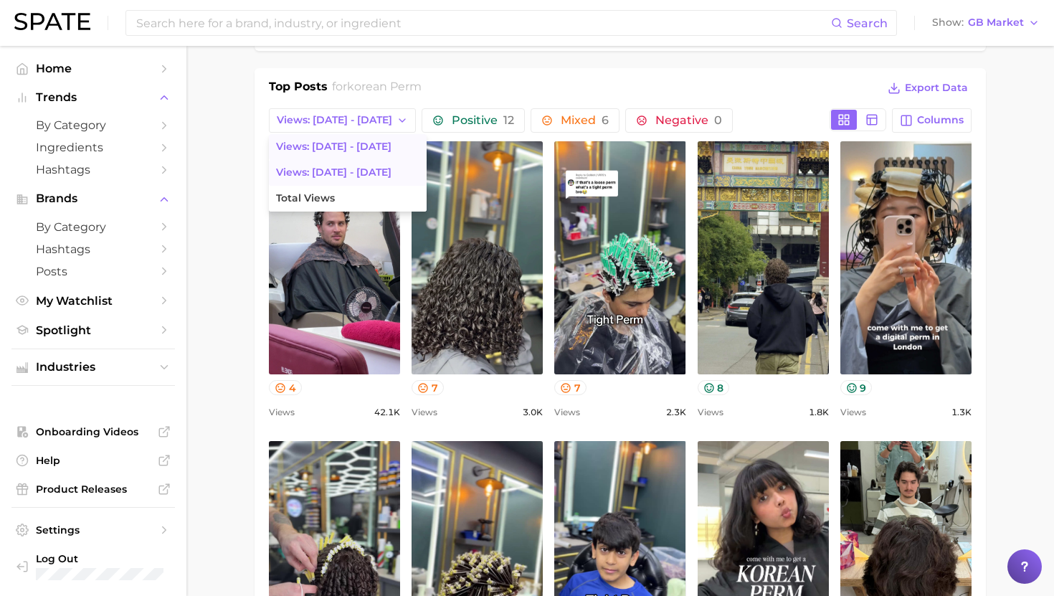
click at [362, 162] on button "Views: [DATE] - [DATE]" at bounding box center [348, 173] width 158 height 26
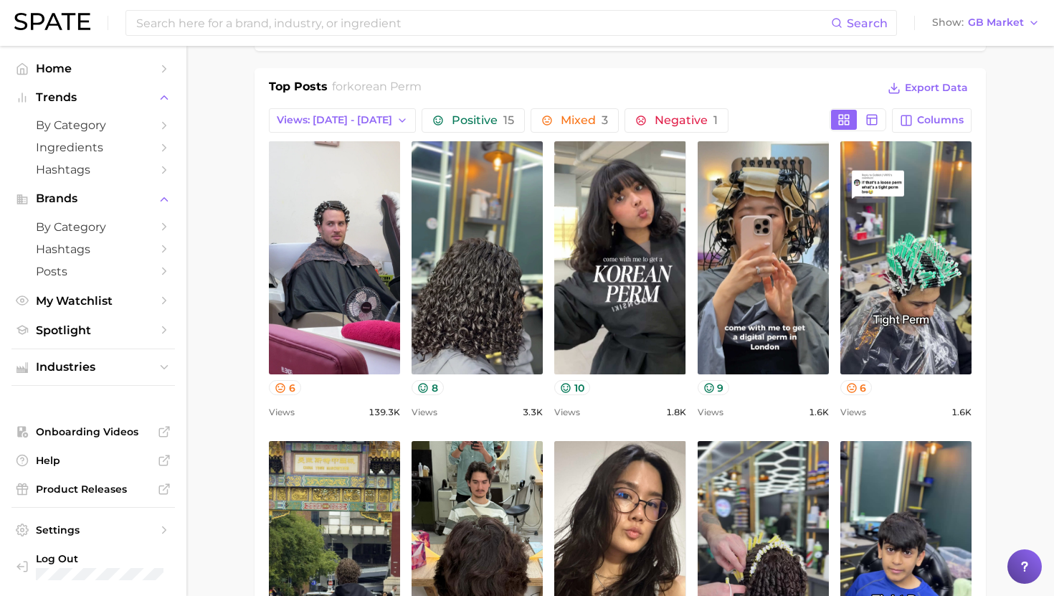
scroll to position [0, 0]
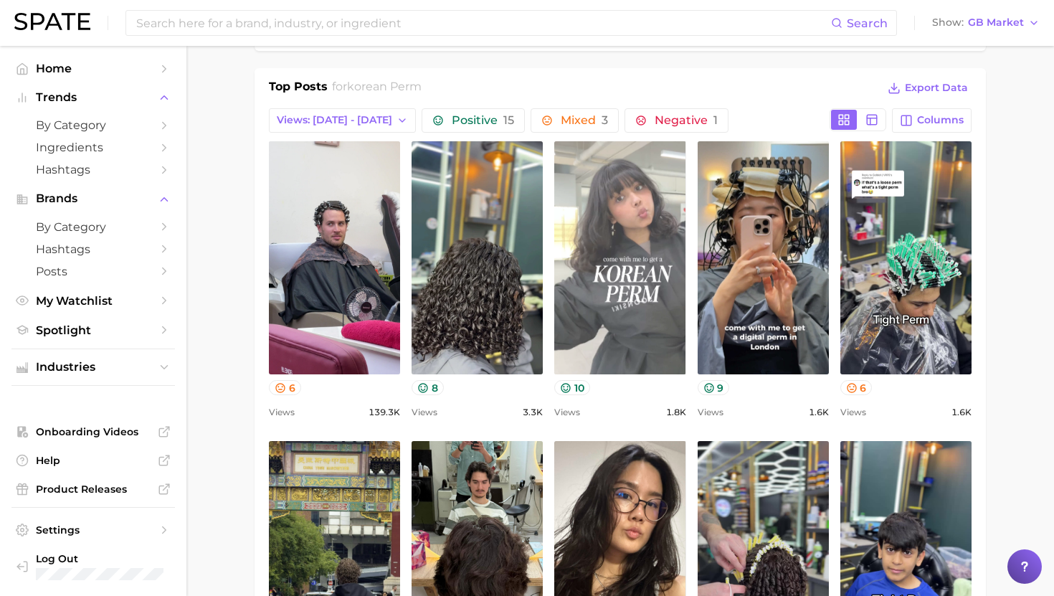
click at [603, 303] on link "view post on TikTok" at bounding box center [619, 257] width 131 height 233
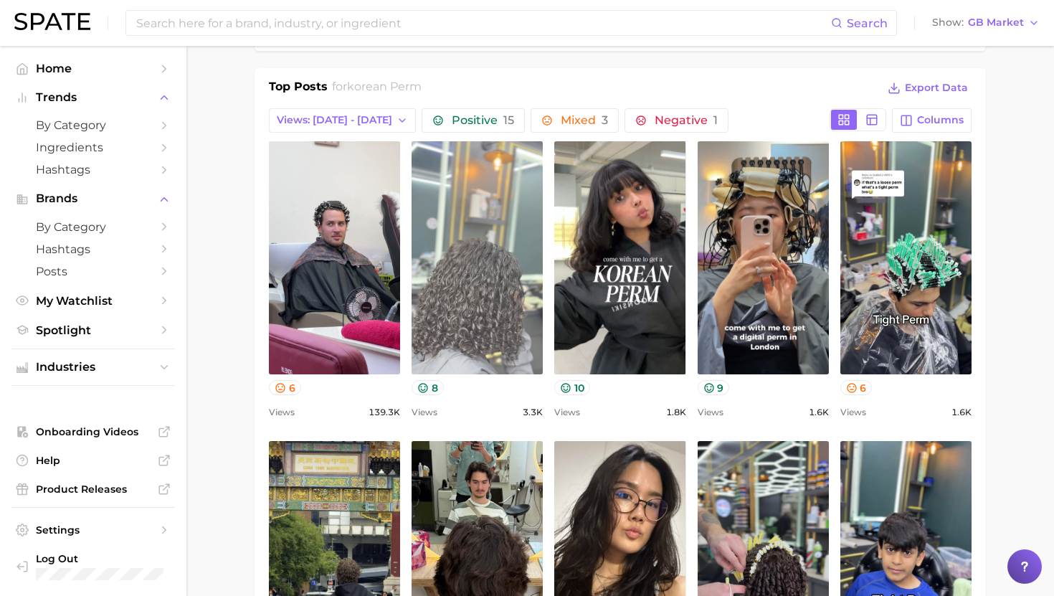
click at [478, 262] on link "view post on TikTok" at bounding box center [477, 257] width 131 height 233
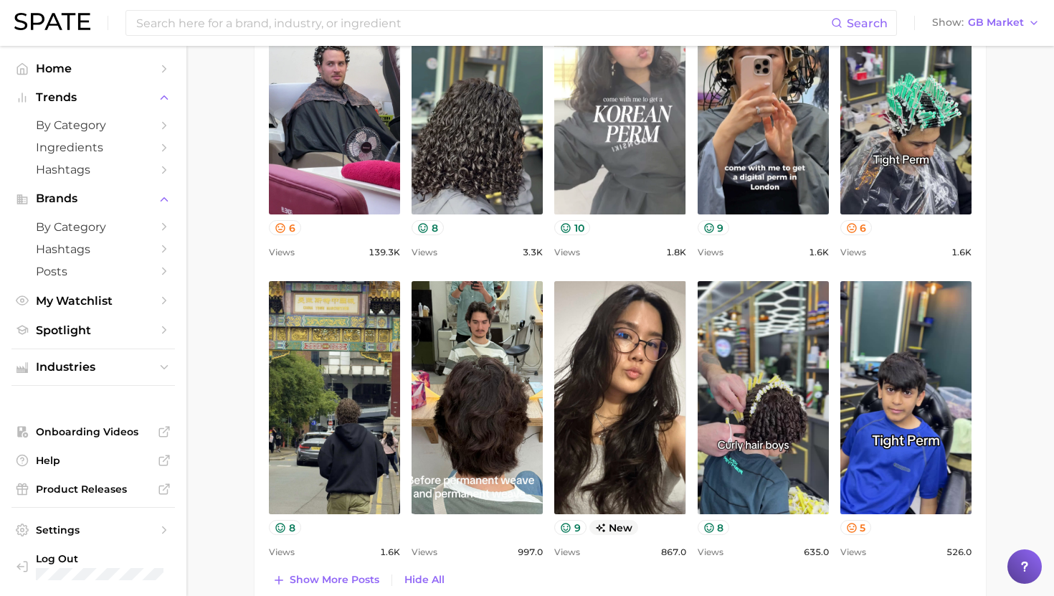
scroll to position [838, 0]
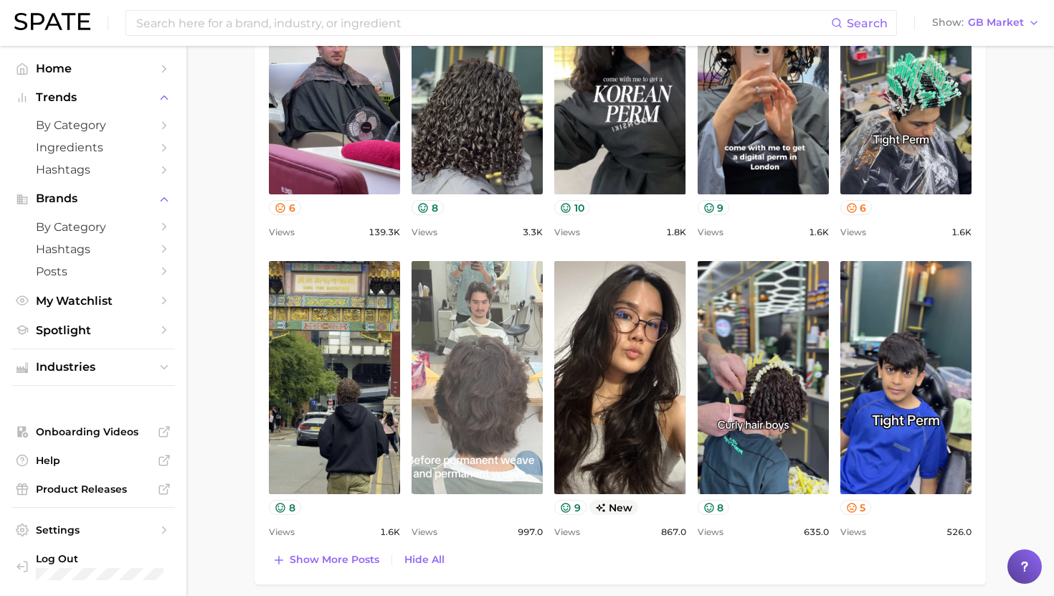
click at [480, 388] on link "view post on TikTok" at bounding box center [477, 377] width 131 height 233
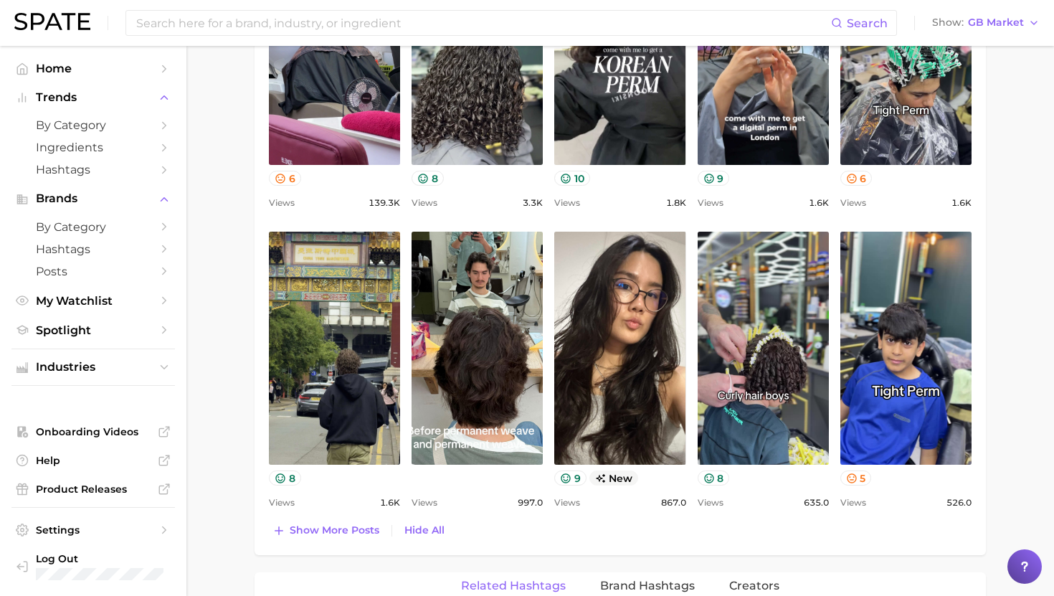
scroll to position [869, 0]
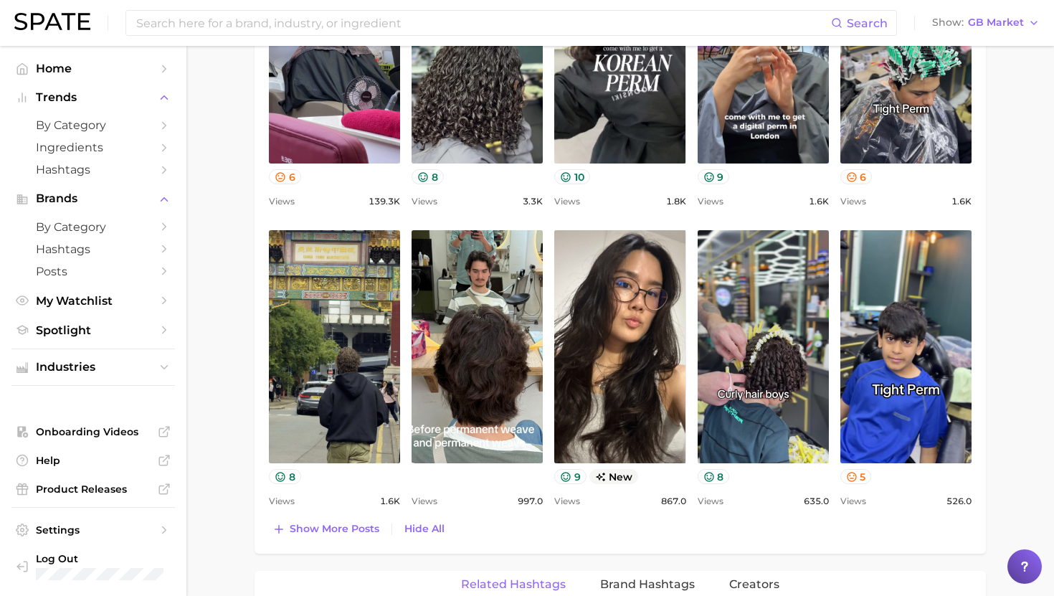
click at [465, 526] on div "Show more posts Hide All" at bounding box center [620, 529] width 703 height 20
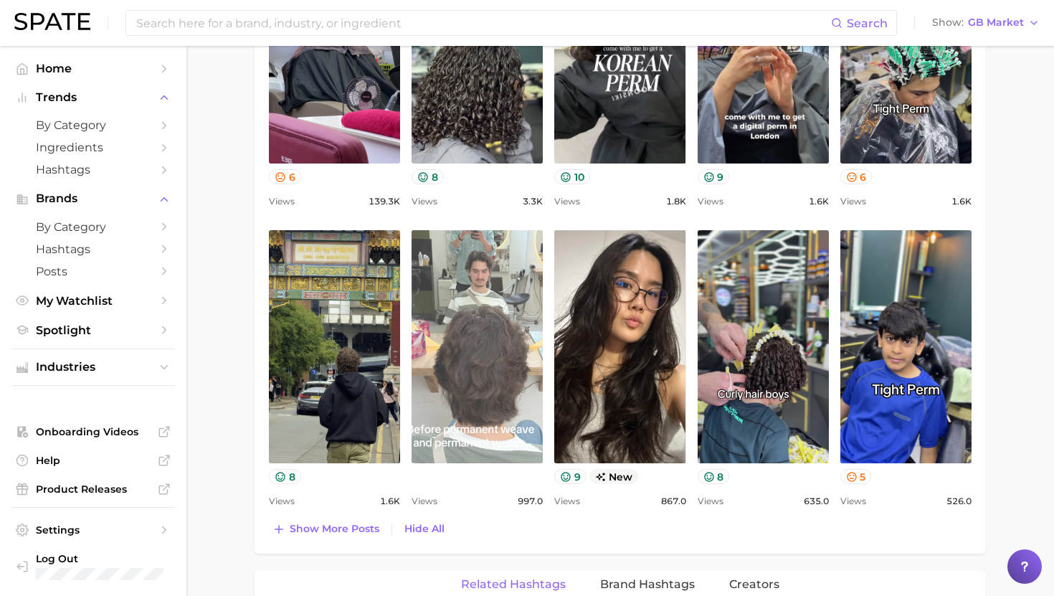
click at [506, 398] on link "view post on TikTok" at bounding box center [477, 346] width 131 height 233
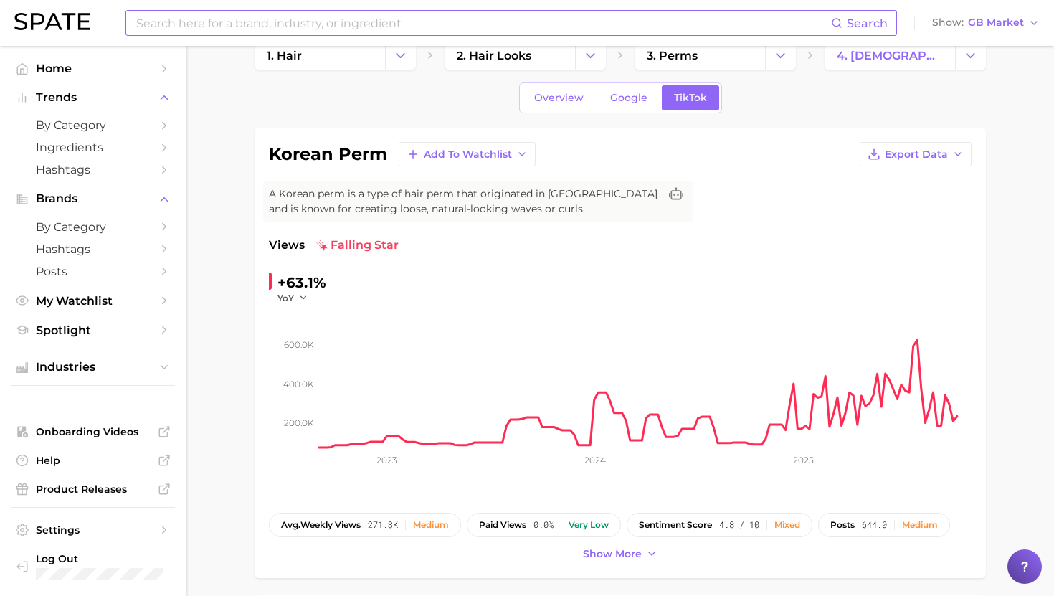
scroll to position [0, 0]
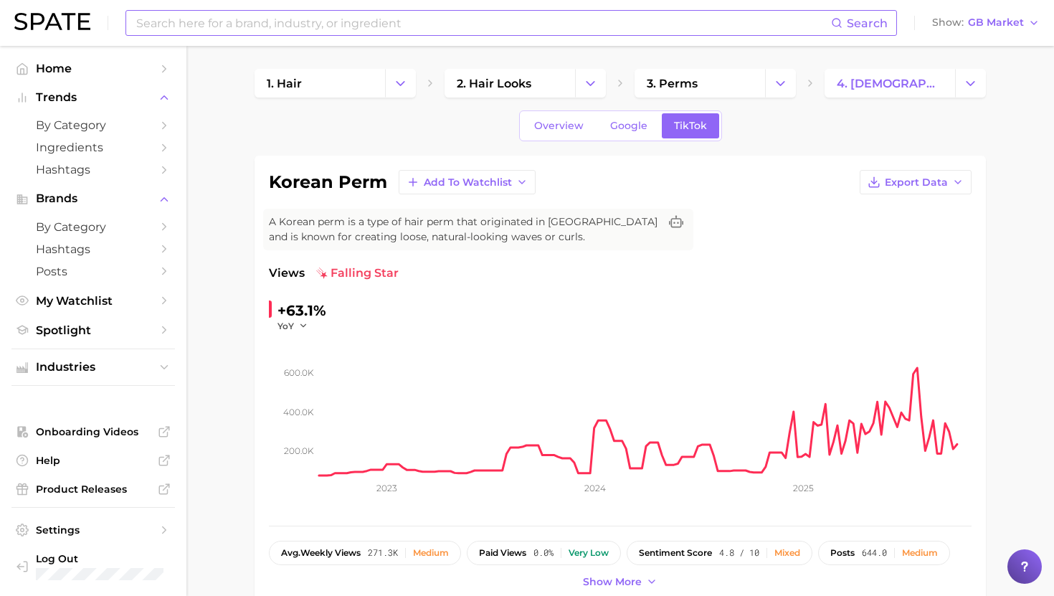
click at [417, 22] on input at bounding box center [483, 23] width 696 height 24
type input "based body work"
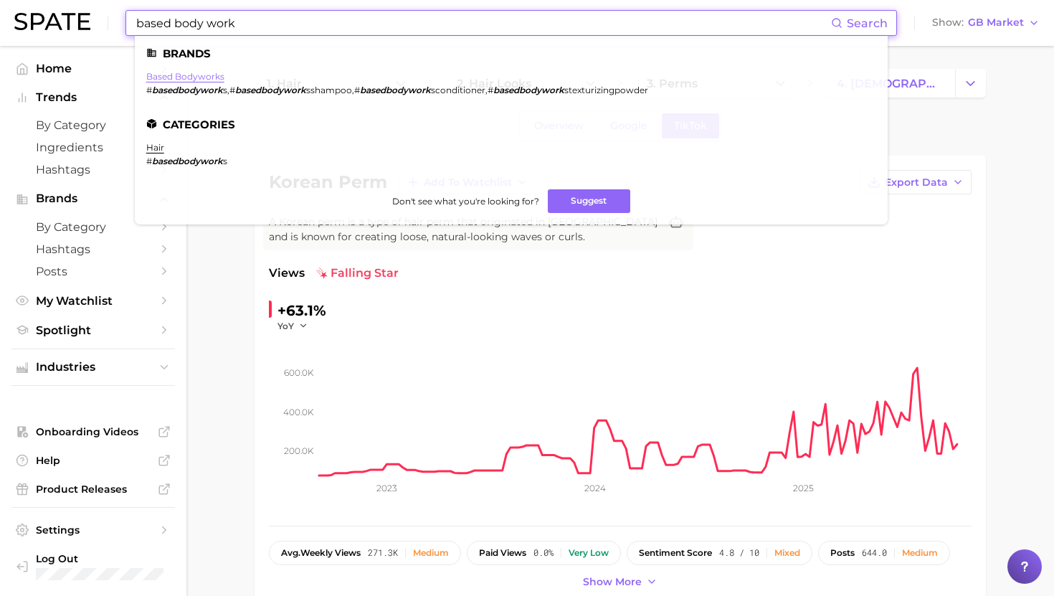
click at [199, 77] on link "based bodyworks" at bounding box center [185, 76] width 78 height 11
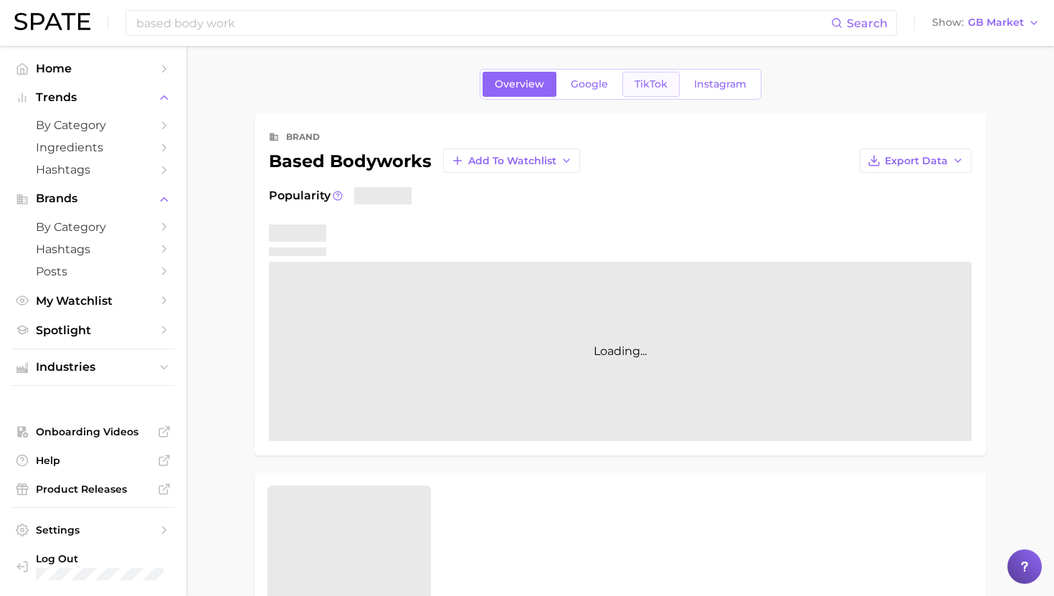
click at [656, 80] on span "TikTok" at bounding box center [651, 84] width 33 height 12
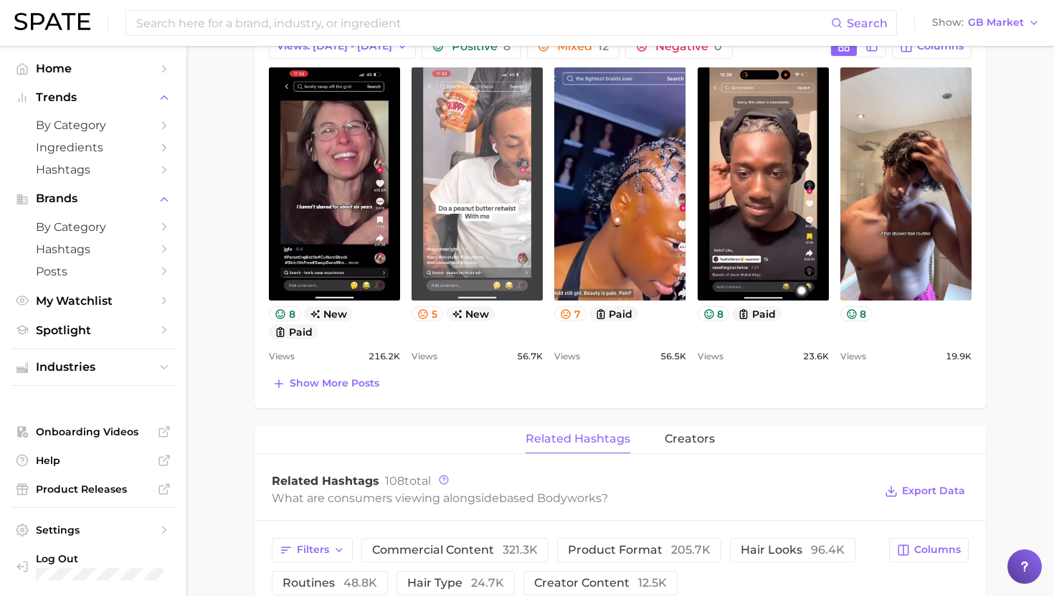
scroll to position [673, 0]
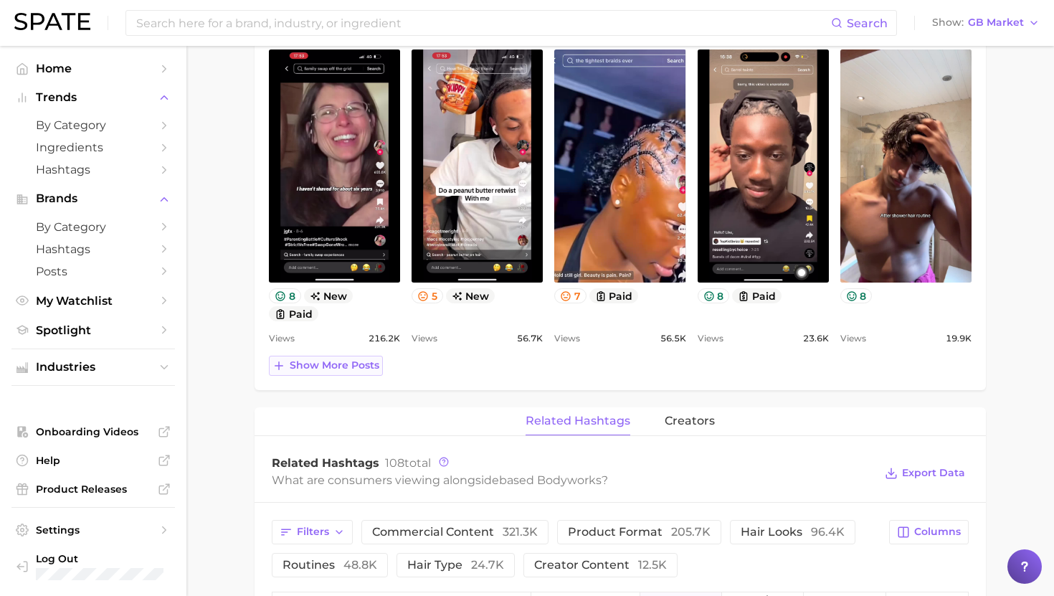
click at [313, 368] on span "Show more posts" at bounding box center [335, 365] width 90 height 12
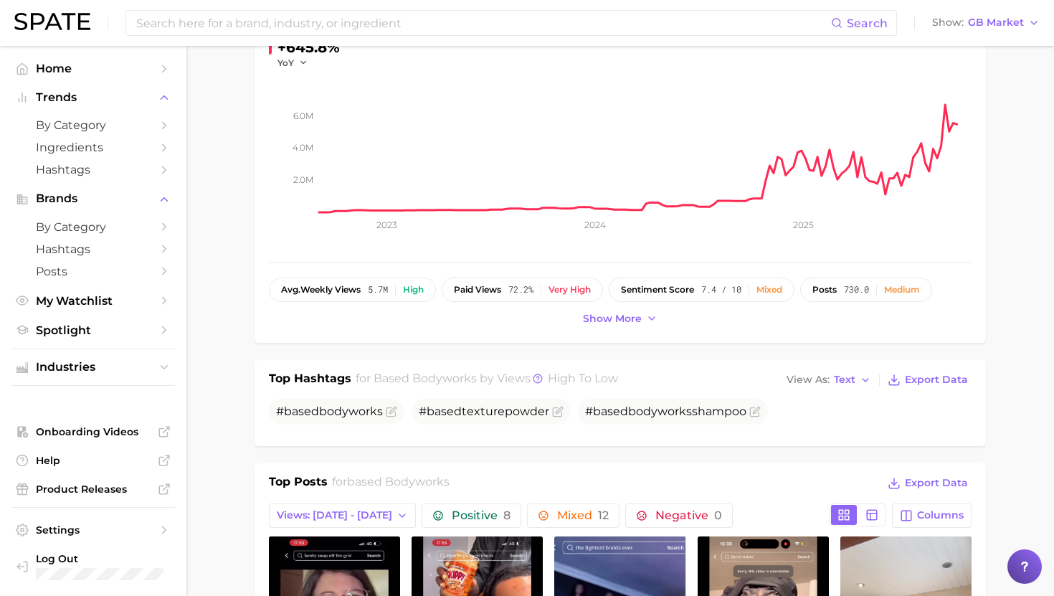
scroll to position [0, 0]
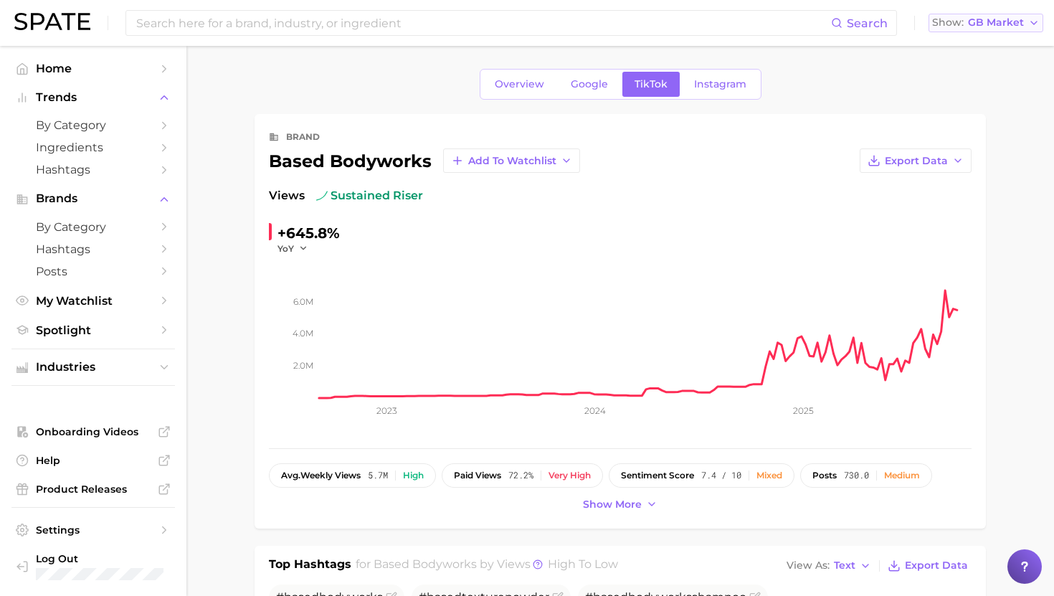
click at [1003, 27] on span "GB Market" at bounding box center [996, 23] width 56 height 8
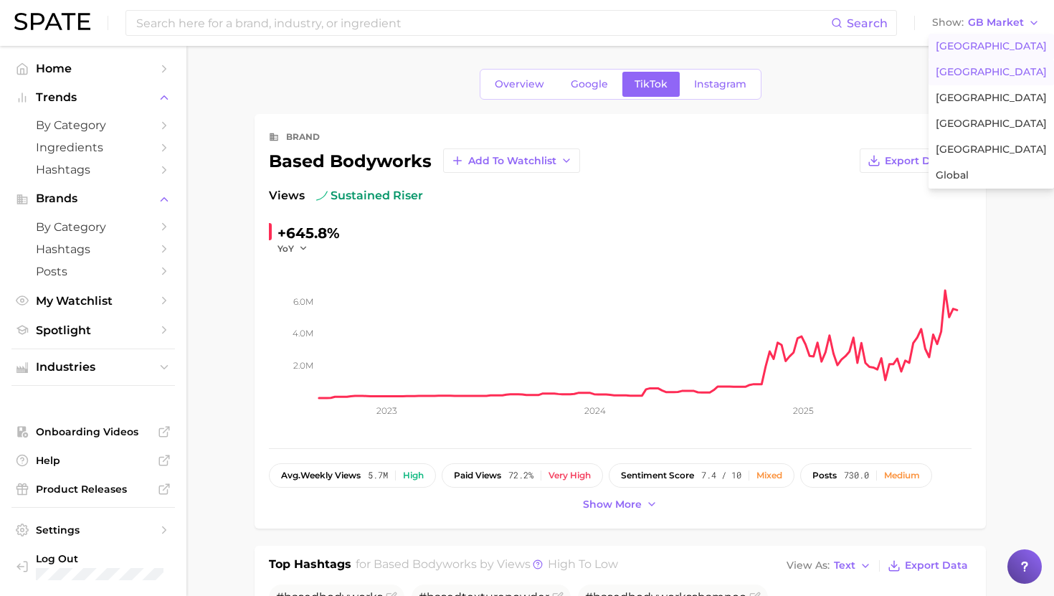
click at [970, 45] on span "United States" at bounding box center [991, 46] width 111 height 12
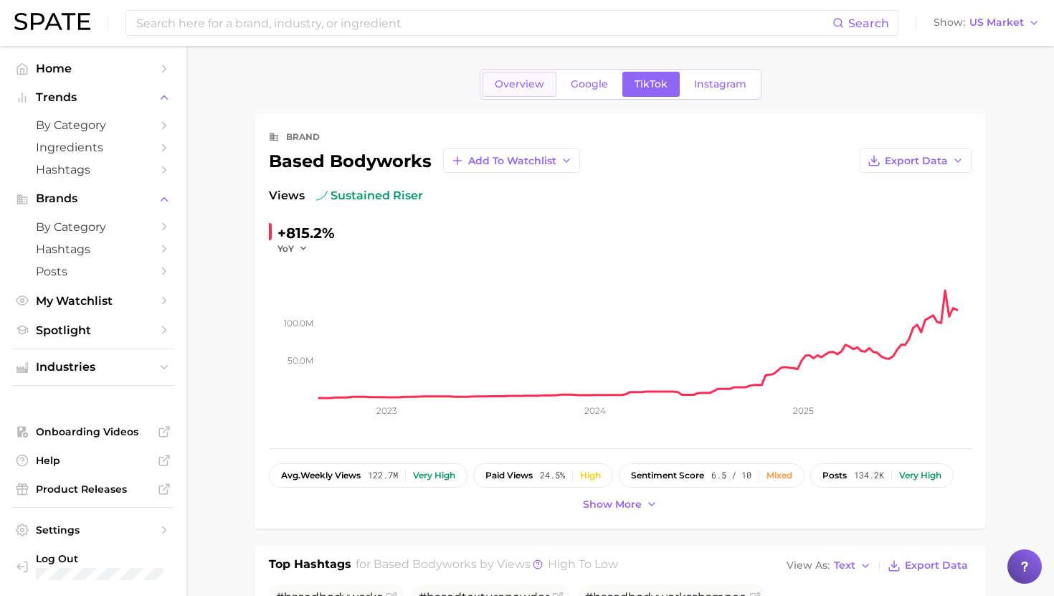
click at [512, 85] on span "Overview" at bounding box center [519, 84] width 49 height 12
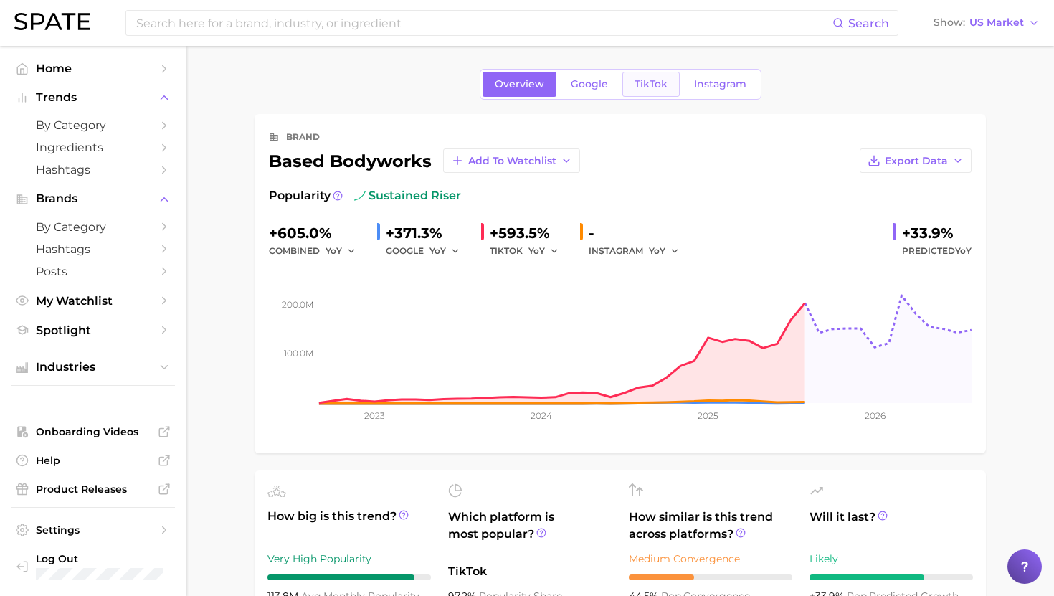
click at [649, 86] on span "TikTok" at bounding box center [651, 84] width 33 height 12
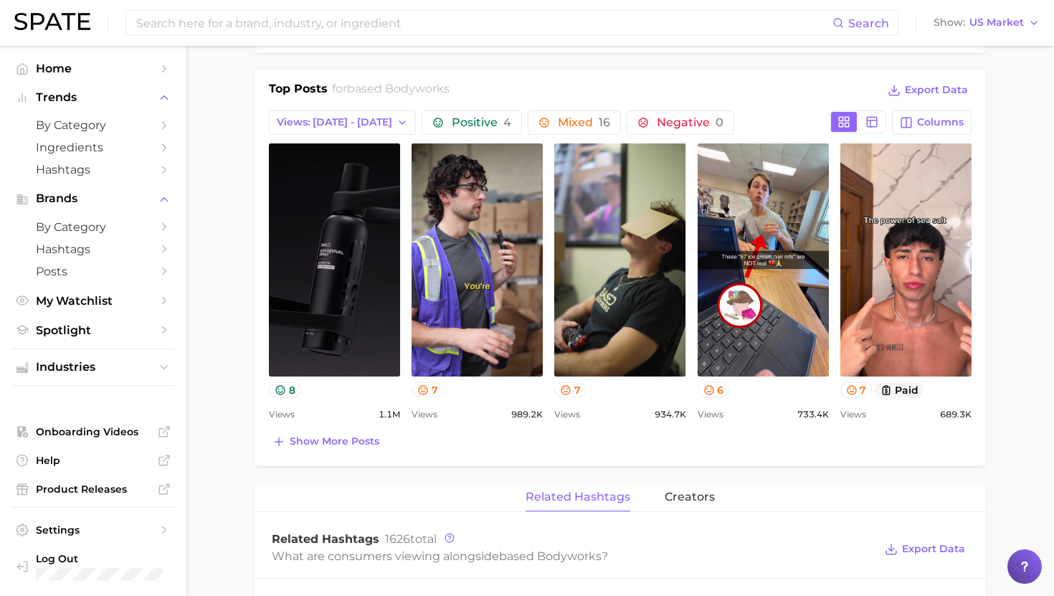
scroll to position [618, 0]
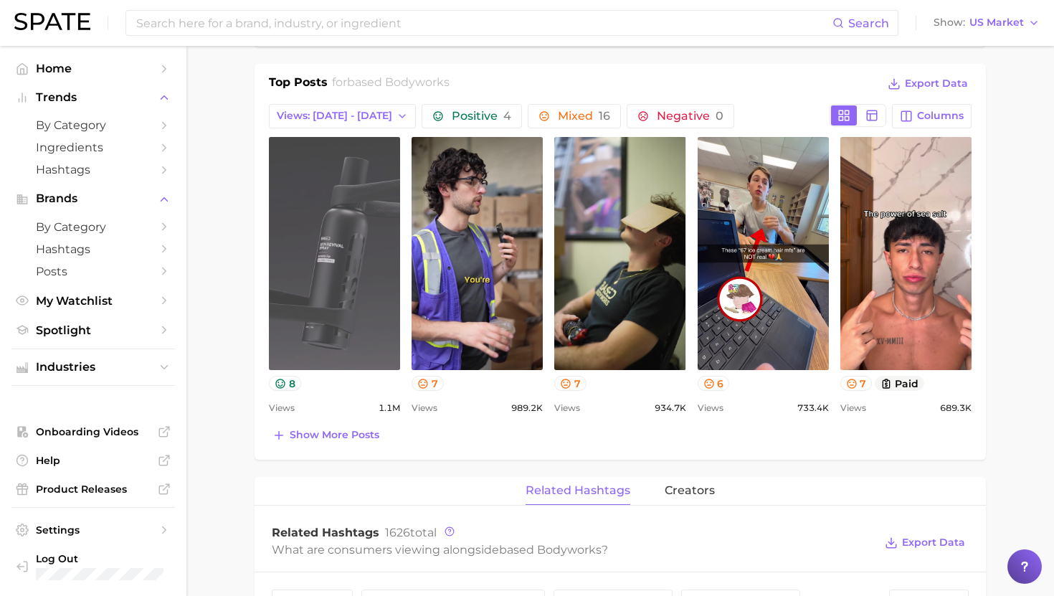
click at [360, 295] on link "view post on TikTok" at bounding box center [334, 253] width 131 height 233
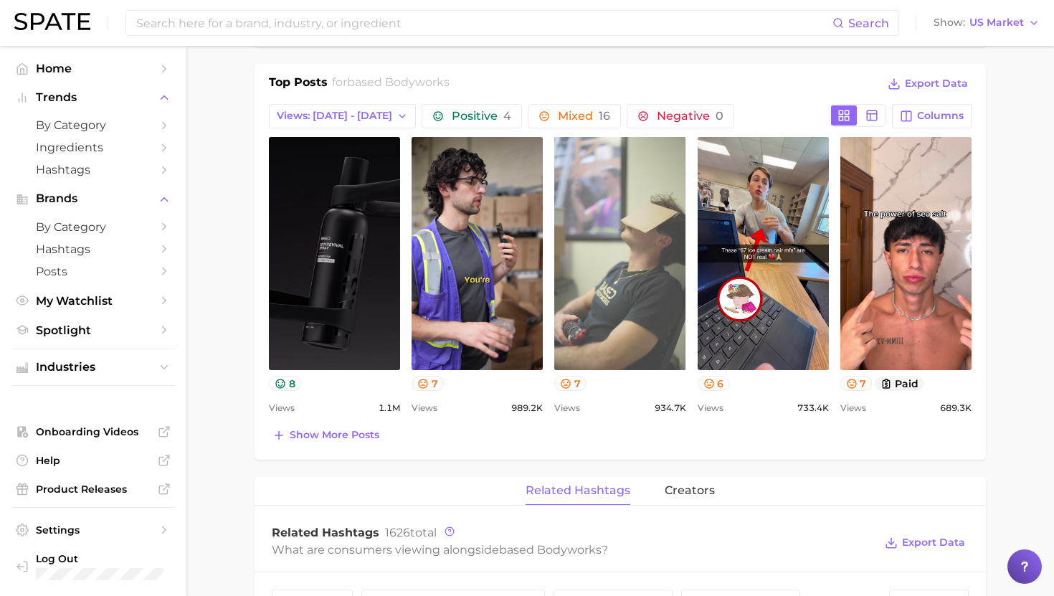
click at [638, 250] on link "view post on TikTok" at bounding box center [619, 253] width 131 height 233
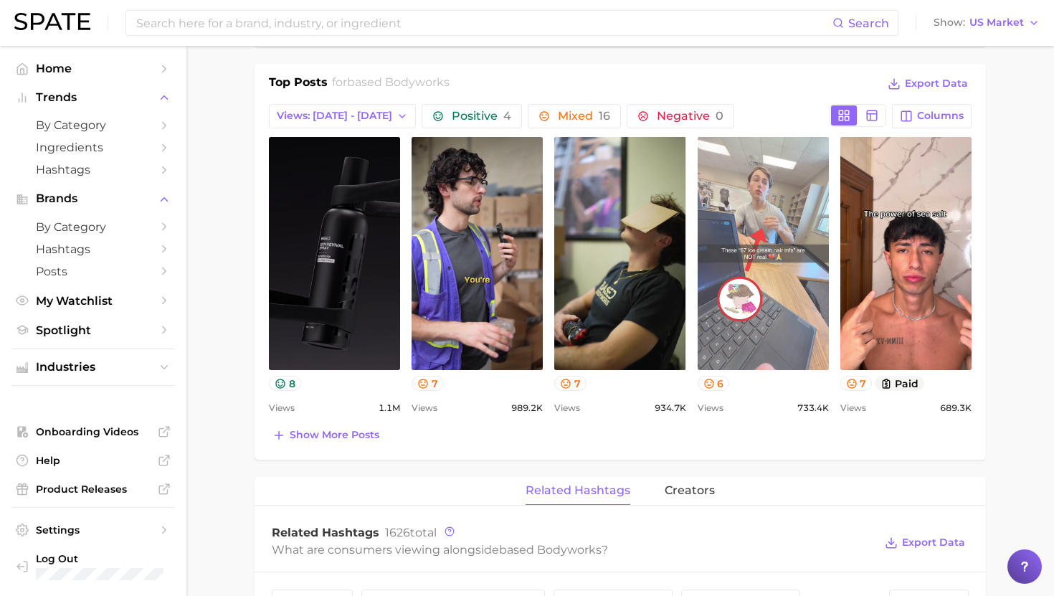
click at [757, 333] on link "view post on TikTok" at bounding box center [763, 253] width 131 height 233
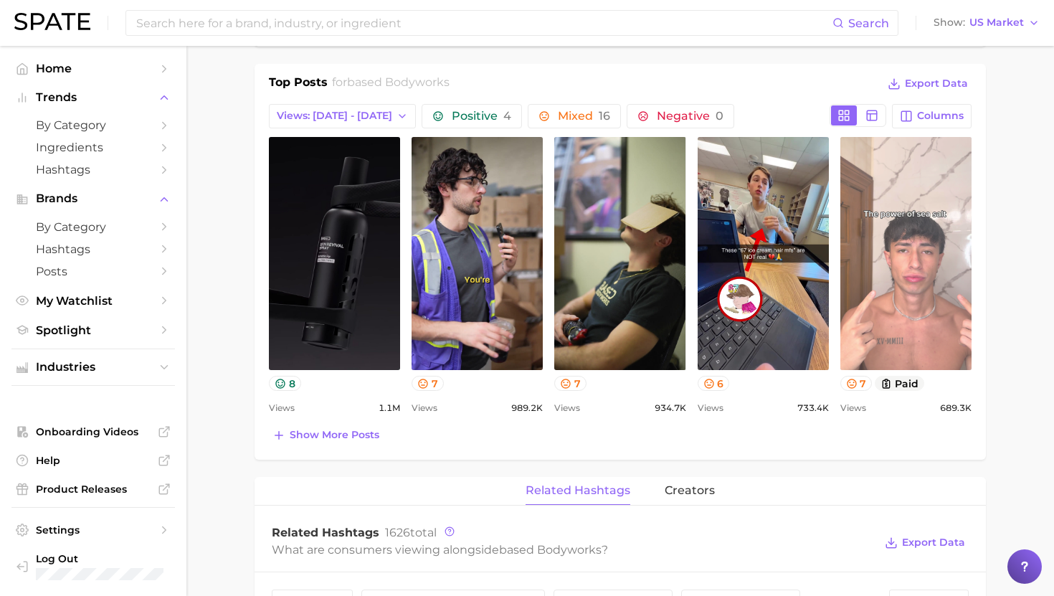
click at [899, 175] on link "view post on TikTok" at bounding box center [906, 253] width 131 height 233
click at [0, 0] on div "Search Show US Market Home Trends by Category Ingredients Hashtags Brands by Ca…" at bounding box center [527, 387] width 1054 height 1919
click at [904, 260] on link "view post on TikTok" at bounding box center [906, 253] width 131 height 233
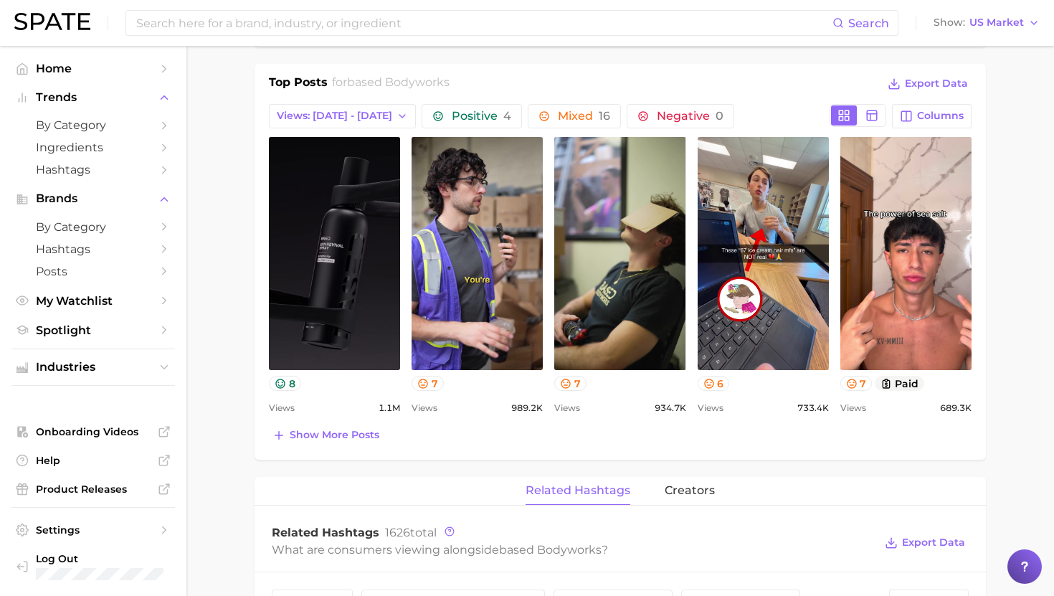
click at [313, 435] on span "Show more posts" at bounding box center [335, 435] width 90 height 12
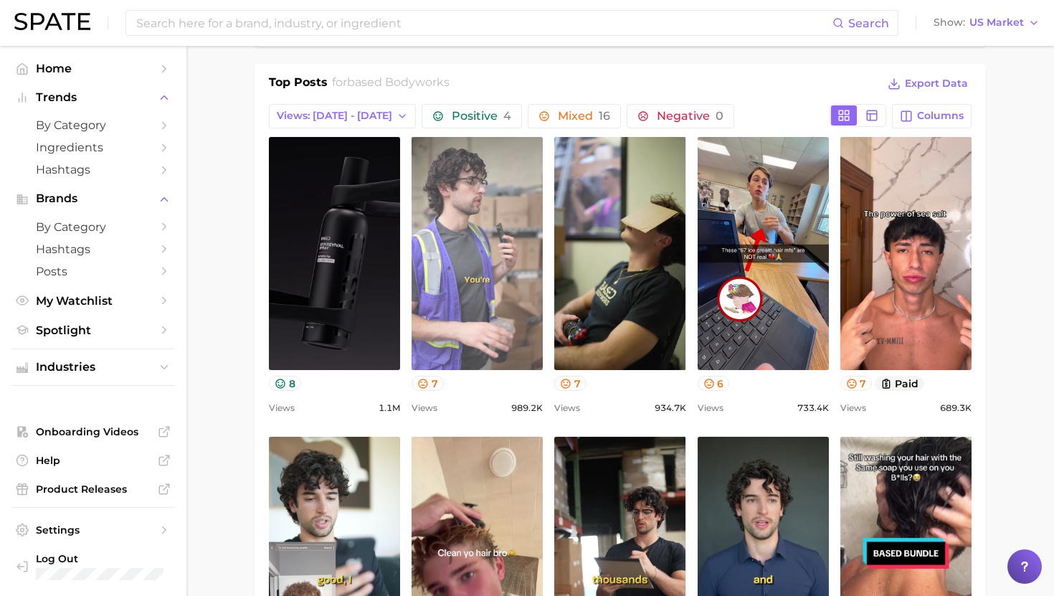
scroll to position [0, 0]
click at [445, 286] on link "view post on TikTok" at bounding box center [477, 253] width 131 height 233
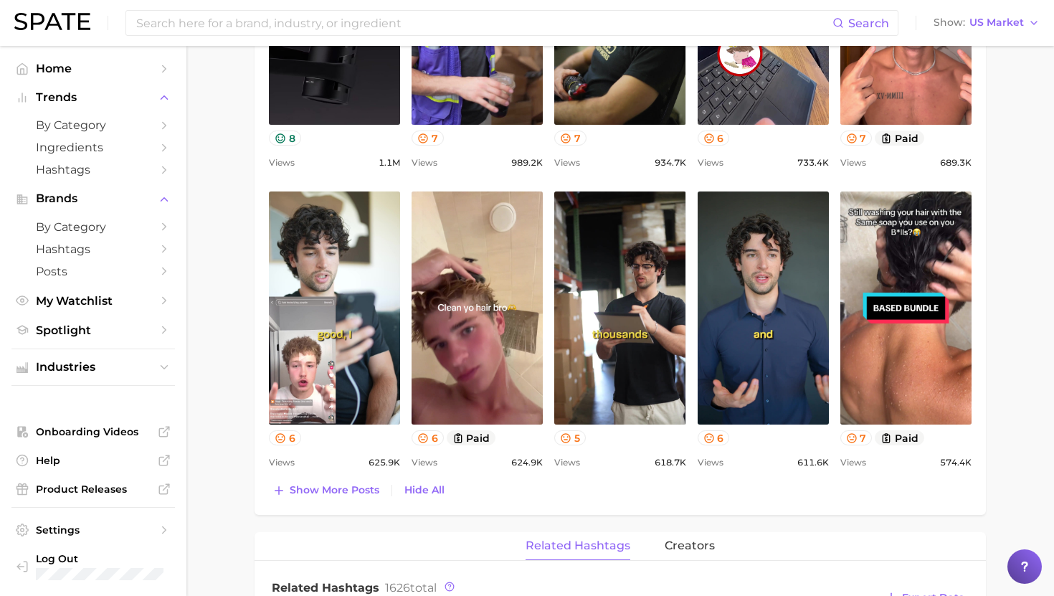
scroll to position [859, 0]
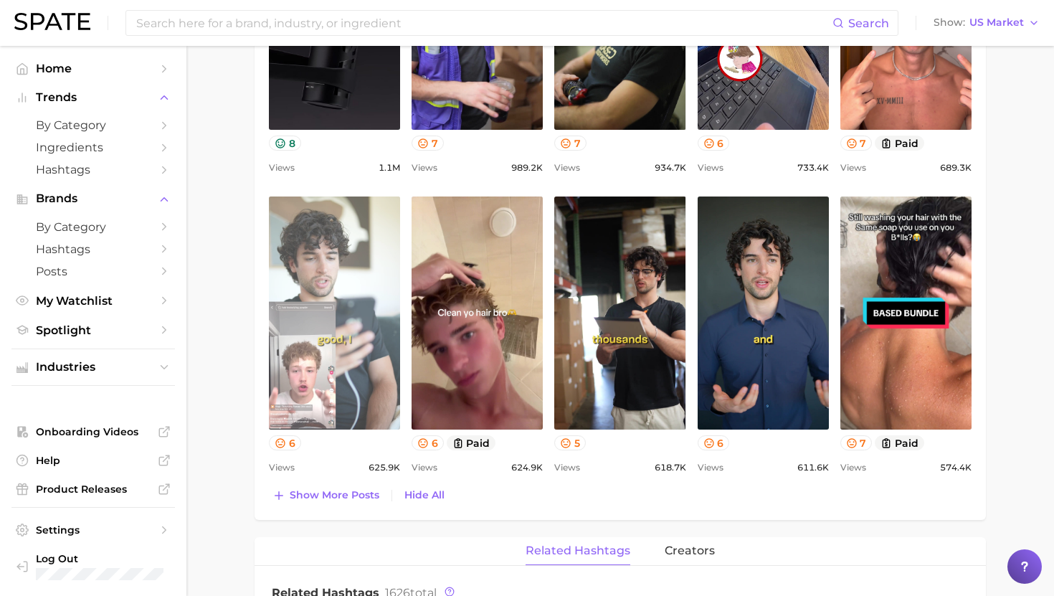
click at [354, 351] on link "view post on TikTok" at bounding box center [334, 313] width 131 height 233
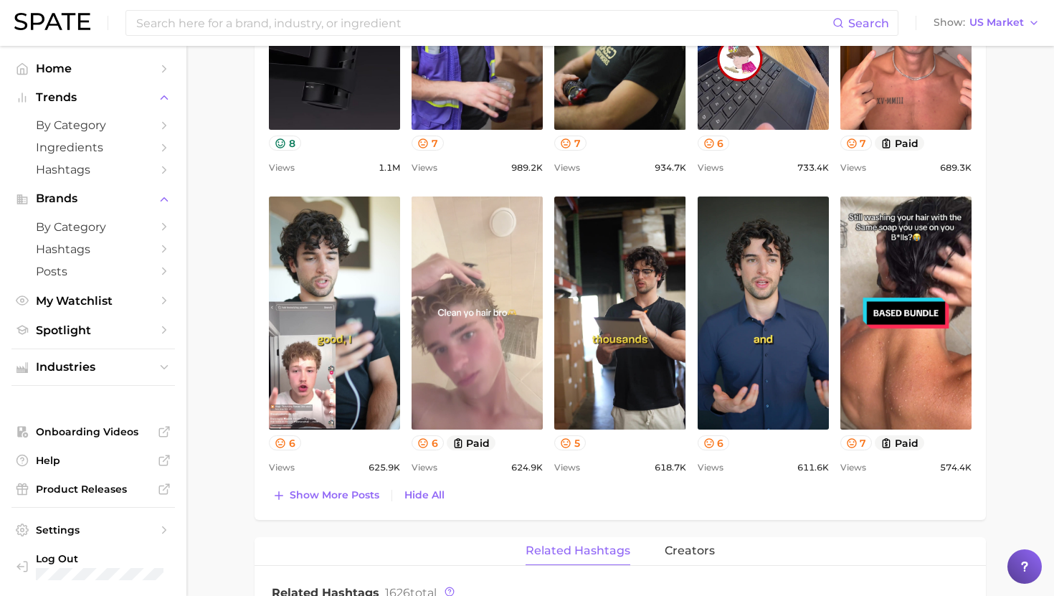
click at [450, 307] on link "view post on TikTok" at bounding box center [477, 313] width 131 height 233
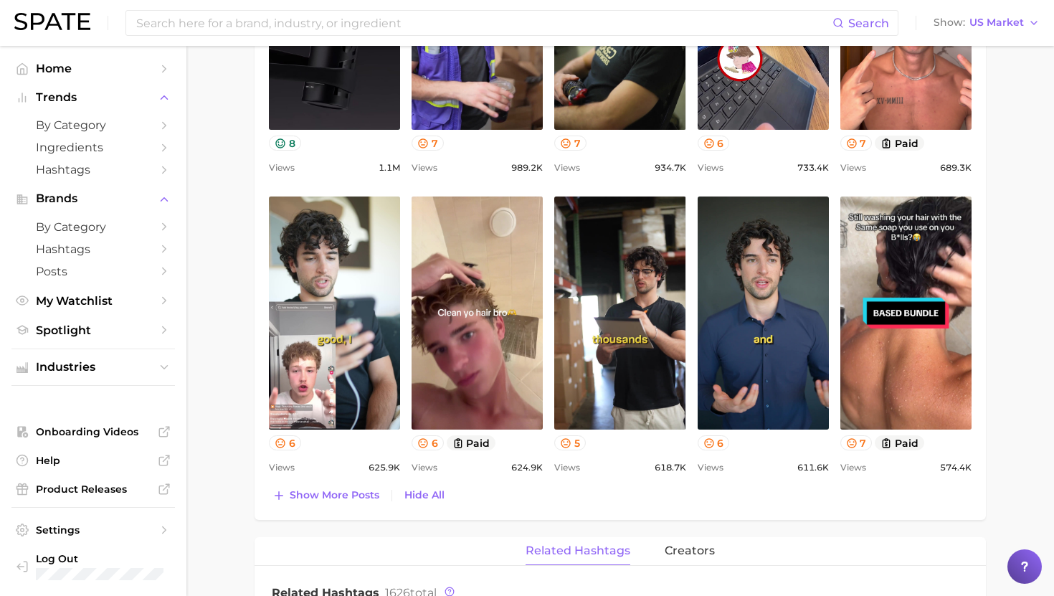
click at [995, 177] on main "Overview Google TikTok Instagram brand based bodyworks Add to Watchlist Export …" at bounding box center [620, 296] width 868 height 2219
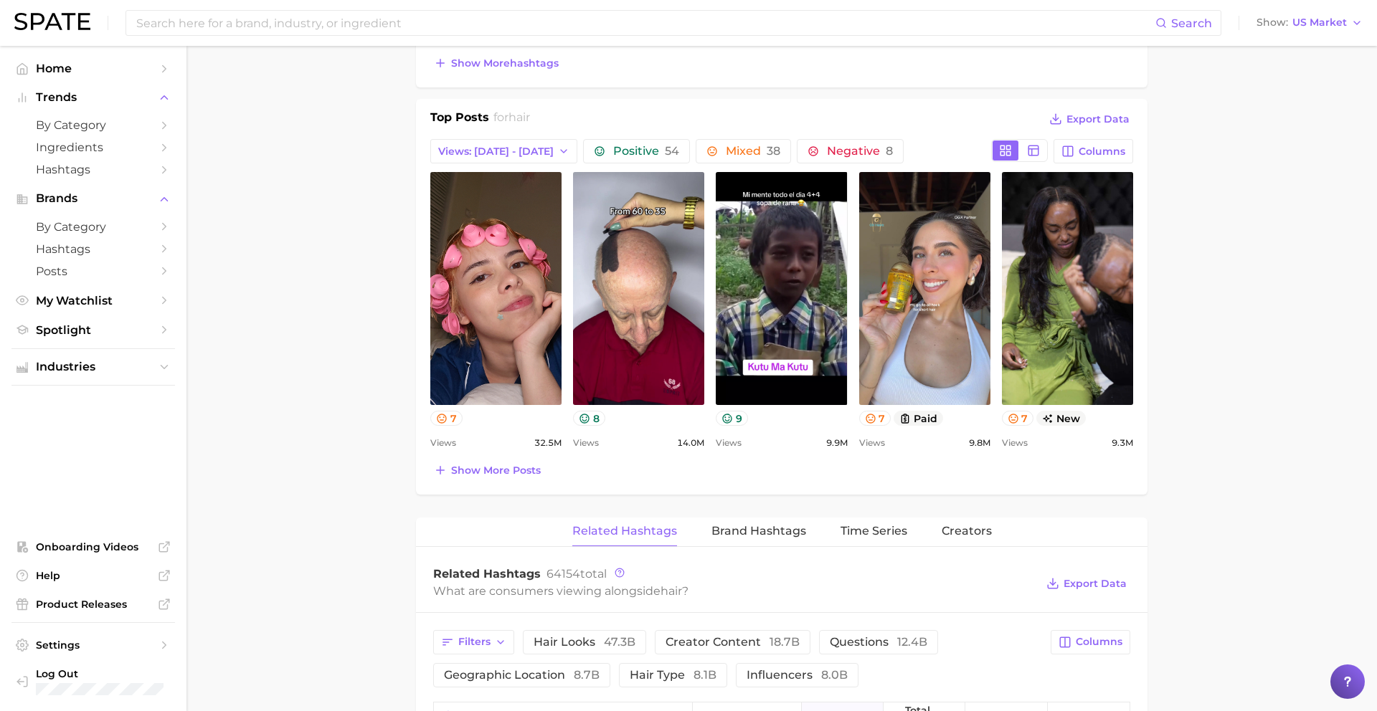
scroll to position [610, 0]
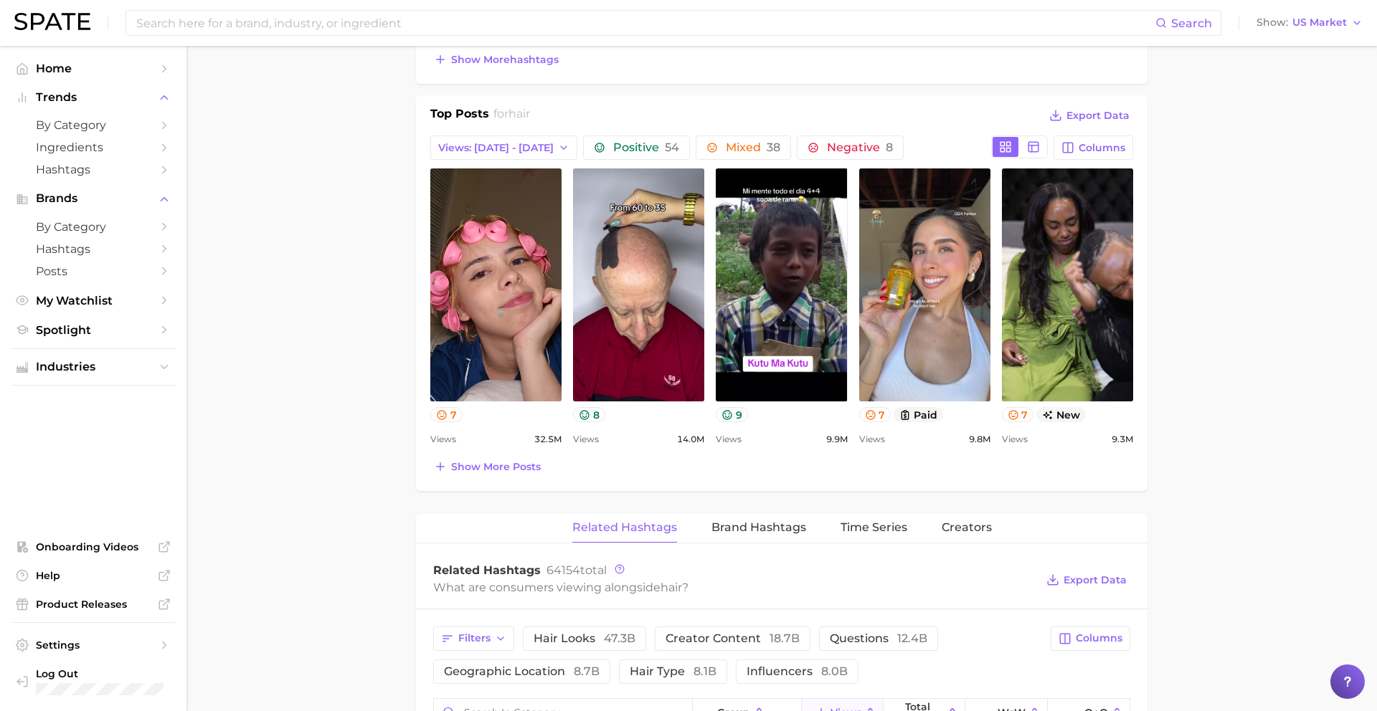
click at [514, 161] on div "Top Posts for hair Export Data Views: Sep 21 - 28 Positive 54 Mixed 38 Negative…" at bounding box center [781, 291] width 703 height 372
click at [509, 148] on span "Views: [DATE] - [DATE]" at bounding box center [495, 148] width 115 height 12
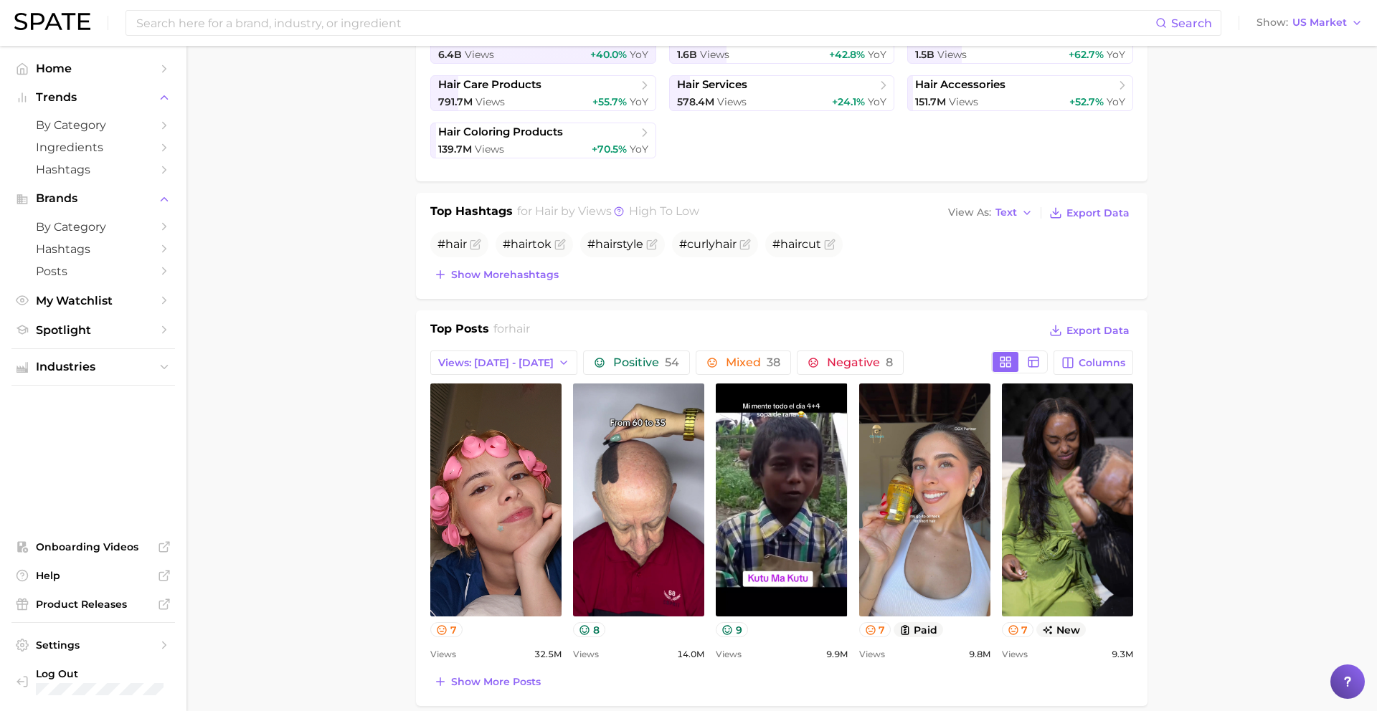
scroll to position [383, 0]
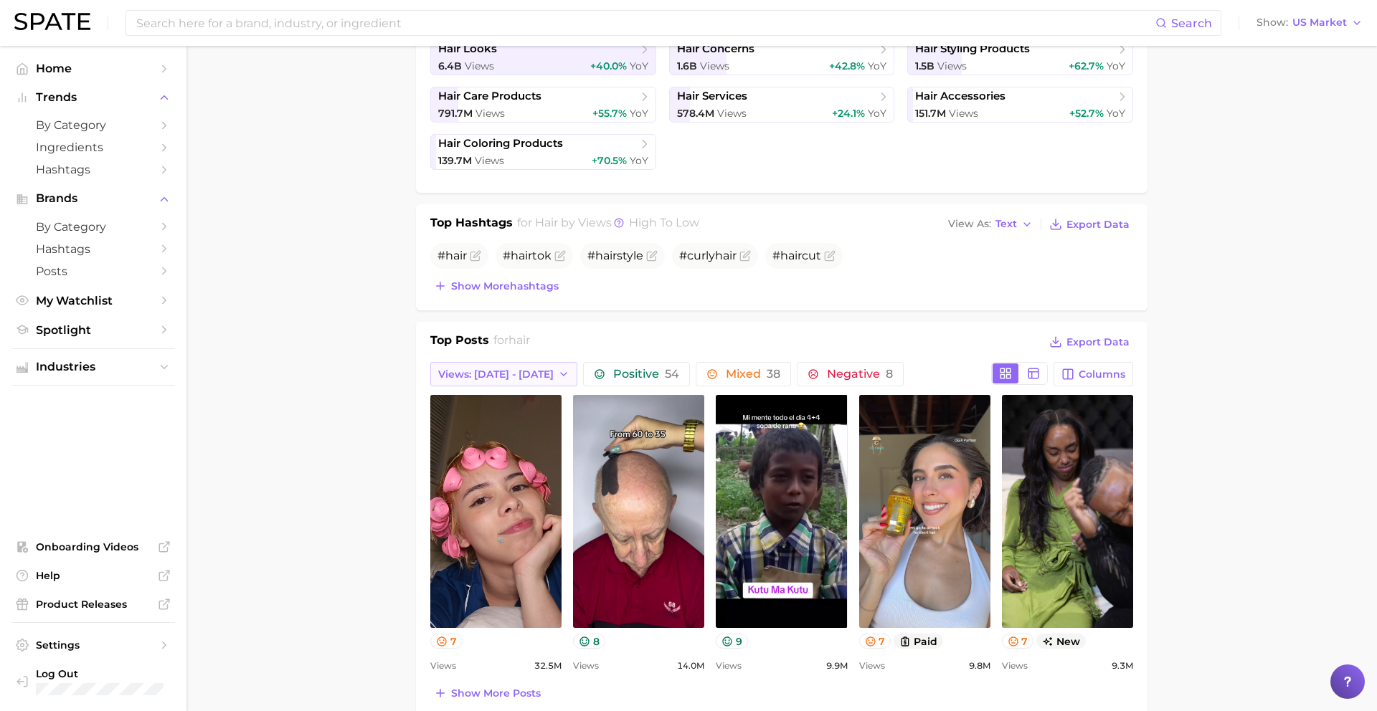
click at [558, 375] on icon "button" at bounding box center [563, 374] width 11 height 11
click at [558, 373] on icon "button" at bounding box center [563, 374] width 11 height 11
